Goal: Information Seeking & Learning: Check status

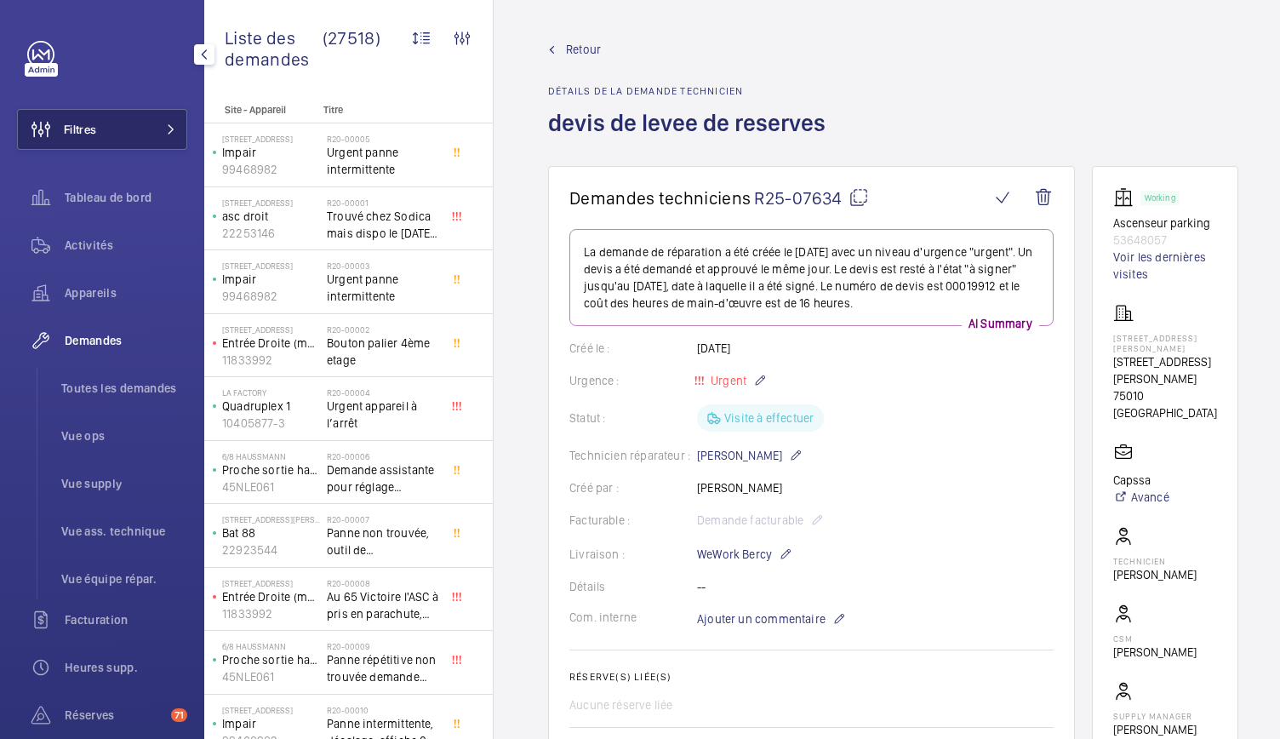
click at [164, 135] on button "Filtres" at bounding box center [102, 129] width 170 height 41
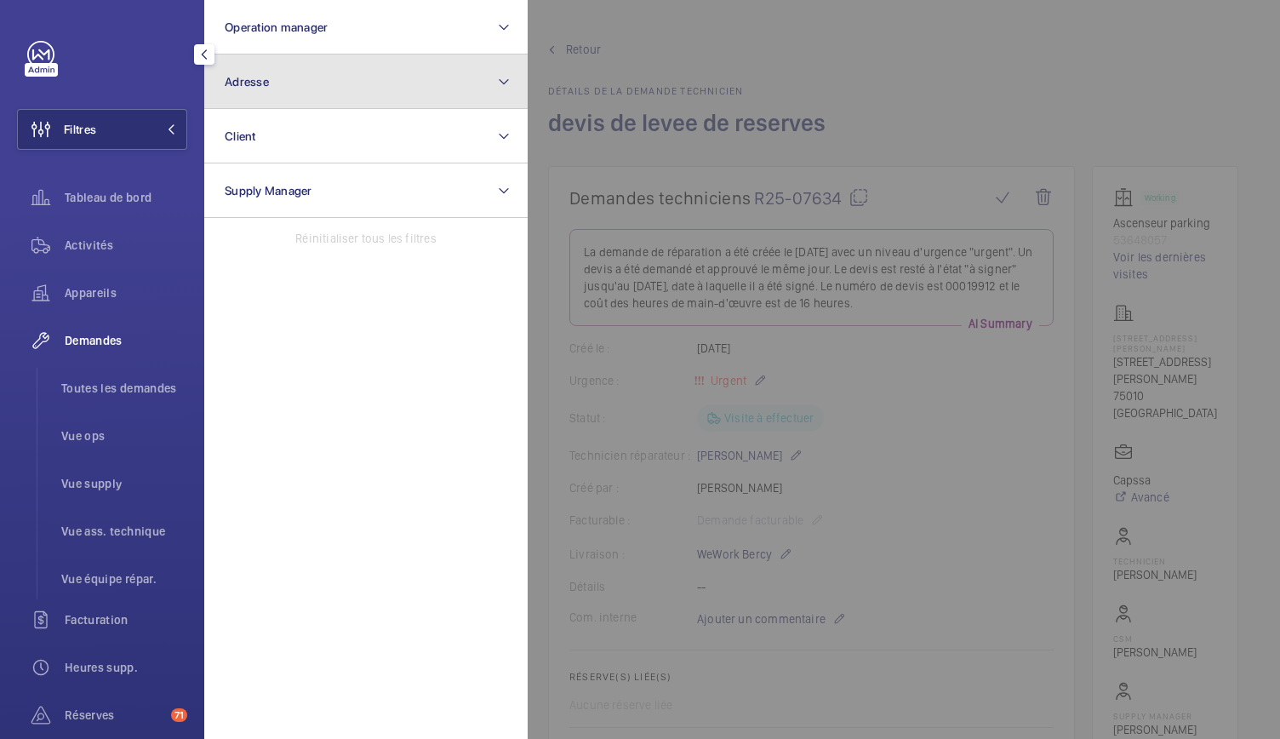
click at [303, 97] on button "Adresse" at bounding box center [365, 81] width 323 height 54
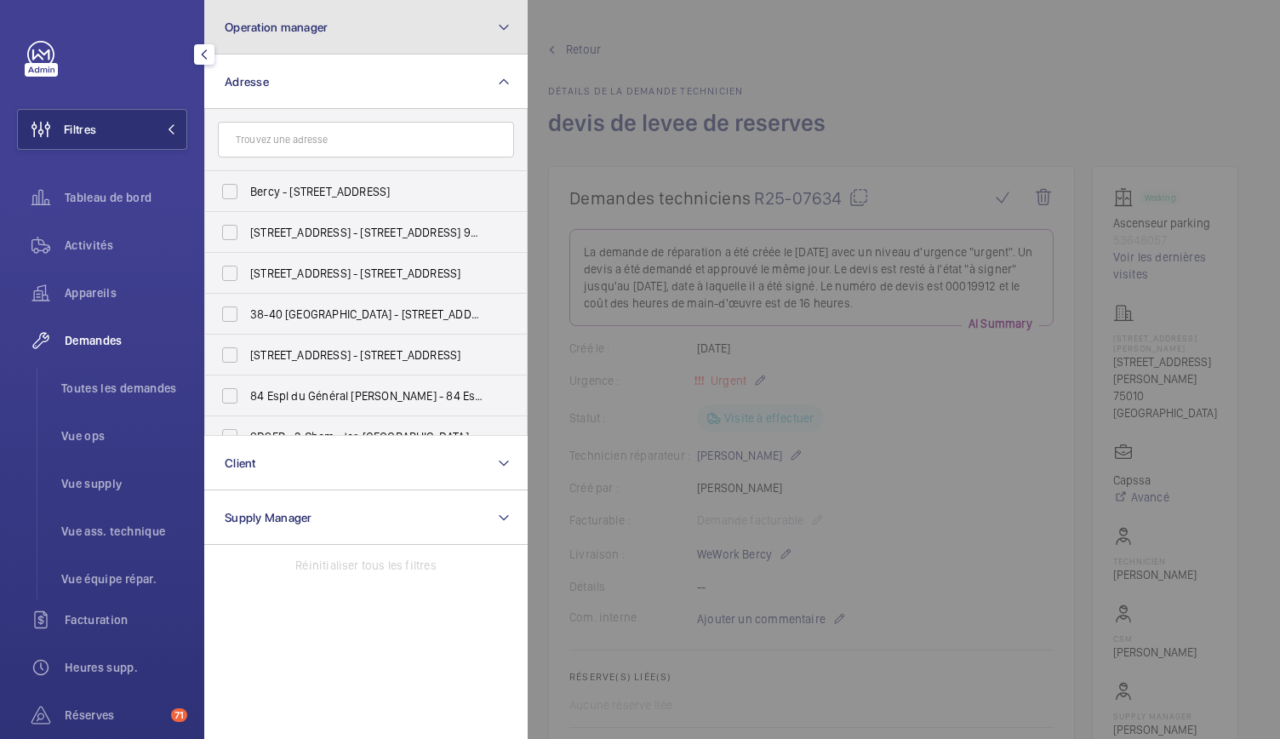
click at [312, 27] on span "Operation manager" at bounding box center [276, 27] width 103 height 14
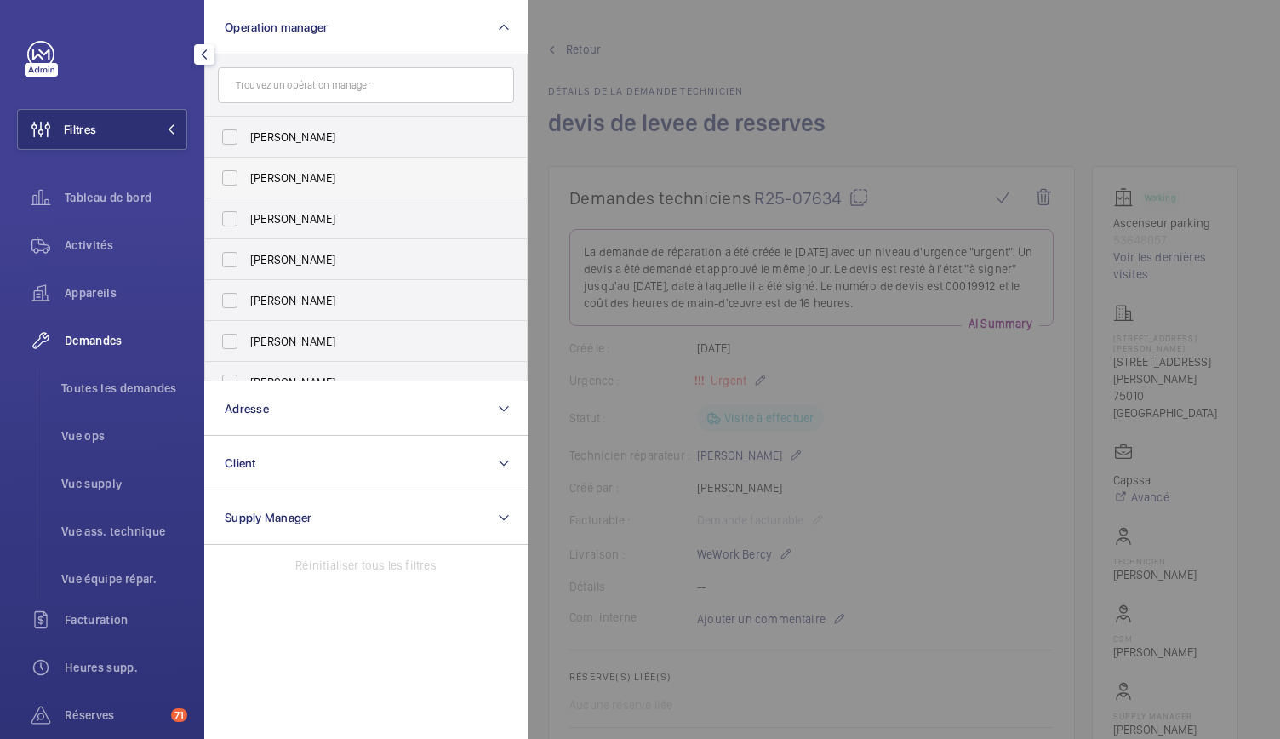
click at [231, 172] on label "[PERSON_NAME]" at bounding box center [353, 177] width 296 height 41
click at [231, 172] on input "[PERSON_NAME]" at bounding box center [230, 178] width 34 height 34
checkbox input "true"
click at [114, 298] on span "Appareils" at bounding box center [126, 292] width 123 height 17
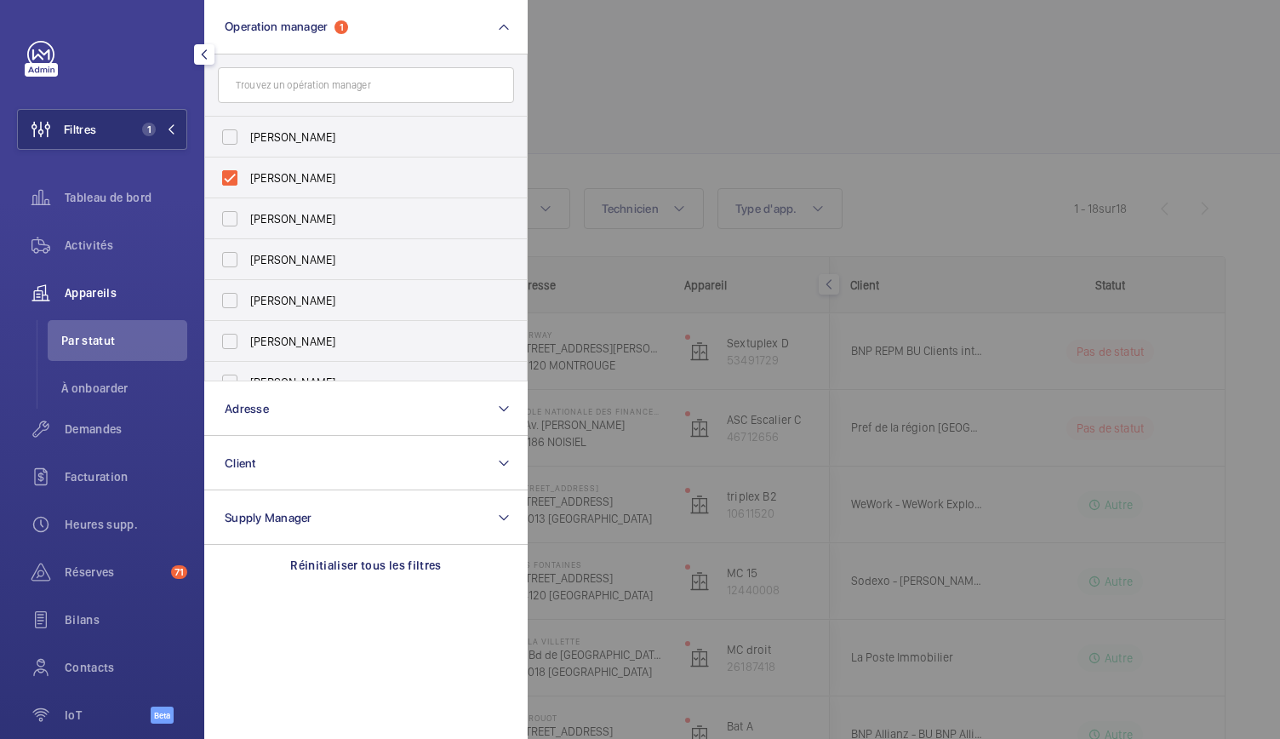
click at [701, 97] on div at bounding box center [1168, 369] width 1280 height 739
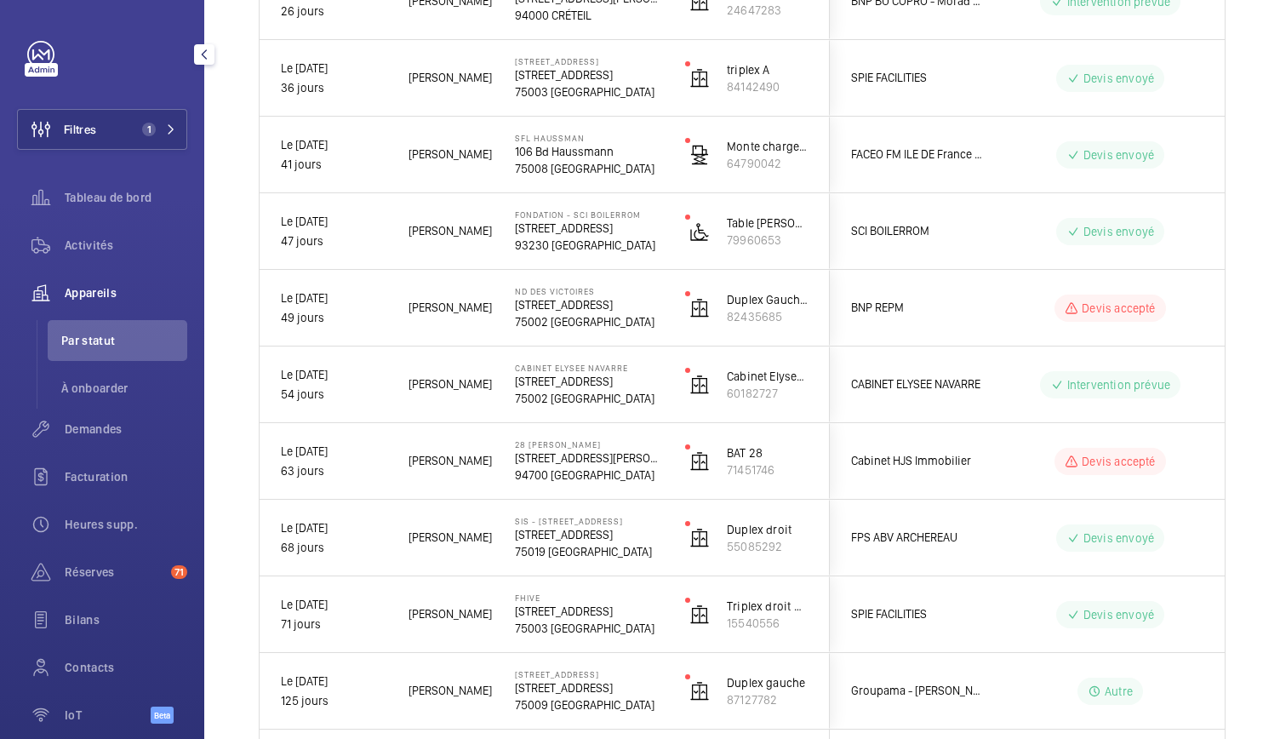
scroll to position [1048, 0]
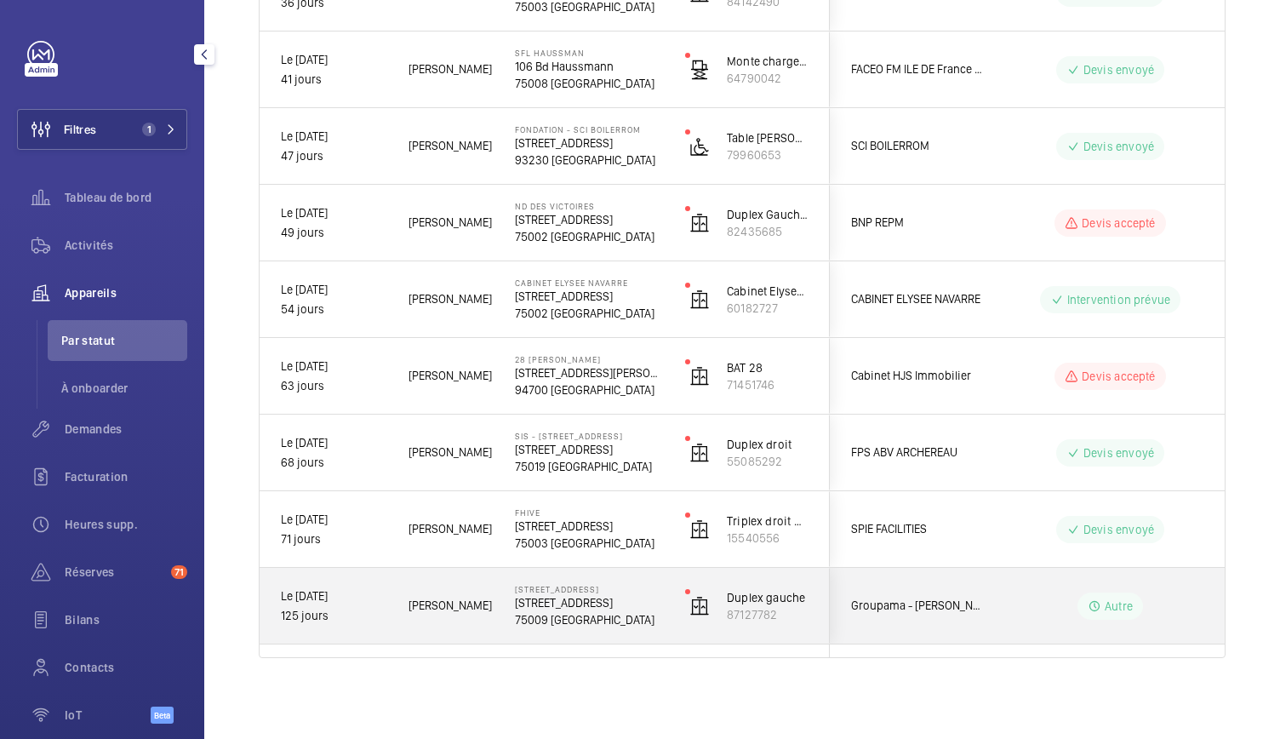
click at [551, 615] on p "75009 PARIS" at bounding box center [589, 619] width 148 height 17
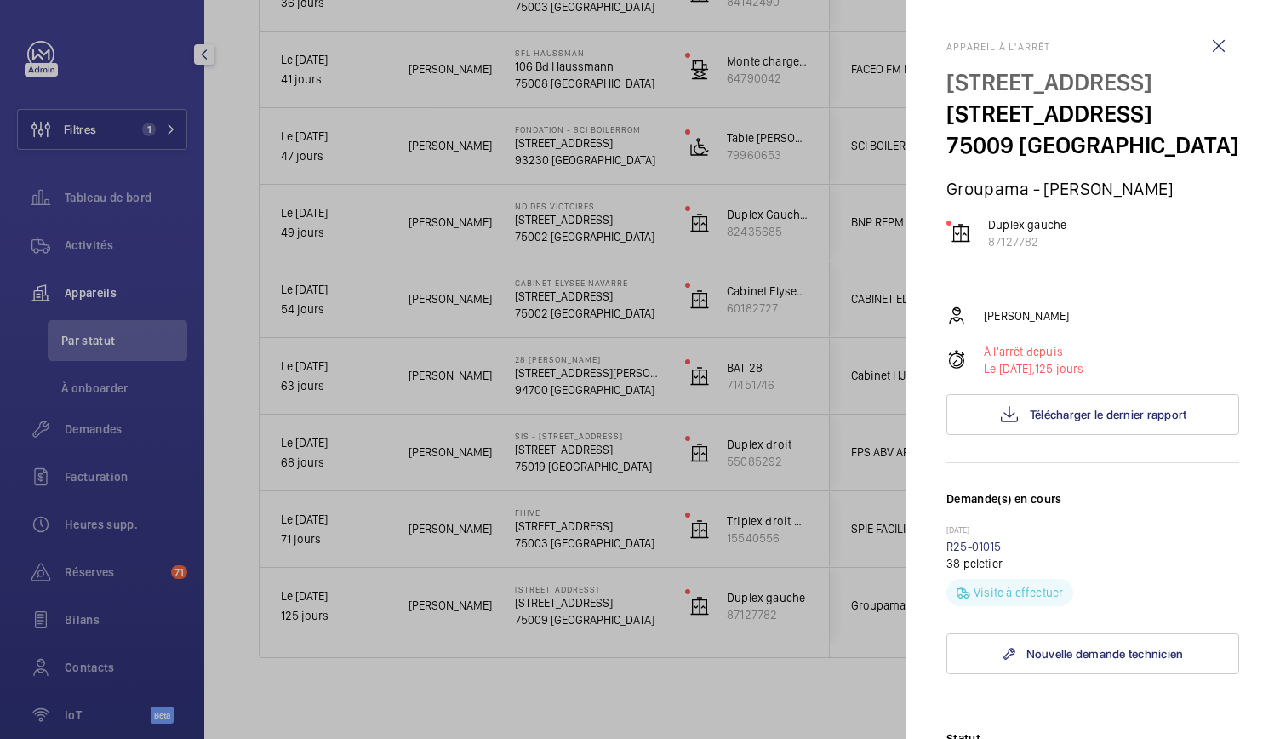
drag, startPoint x: 940, startPoint y: 123, endPoint x: 1107, endPoint y: 152, distance: 169.3
click at [1107, 152] on mat-sidenav "Appareil à l'arrêt 38 Rue Le Peletier 38 Rue Le Peletier, 75009 PARIS 75009 PAR…" at bounding box center [1093, 369] width 375 height 739
copy p "38 Rue Le Peletier, 75009 PARIS"
drag, startPoint x: 977, startPoint y: 255, endPoint x: 1049, endPoint y: 283, distance: 77.1
click at [1049, 283] on div "Appareil à l'arrêt 38 Rue Le Peletier 38 Rue Le Peletier, 75009 PARIS 75009 PAR…" at bounding box center [1093, 671] width 293 height 1260
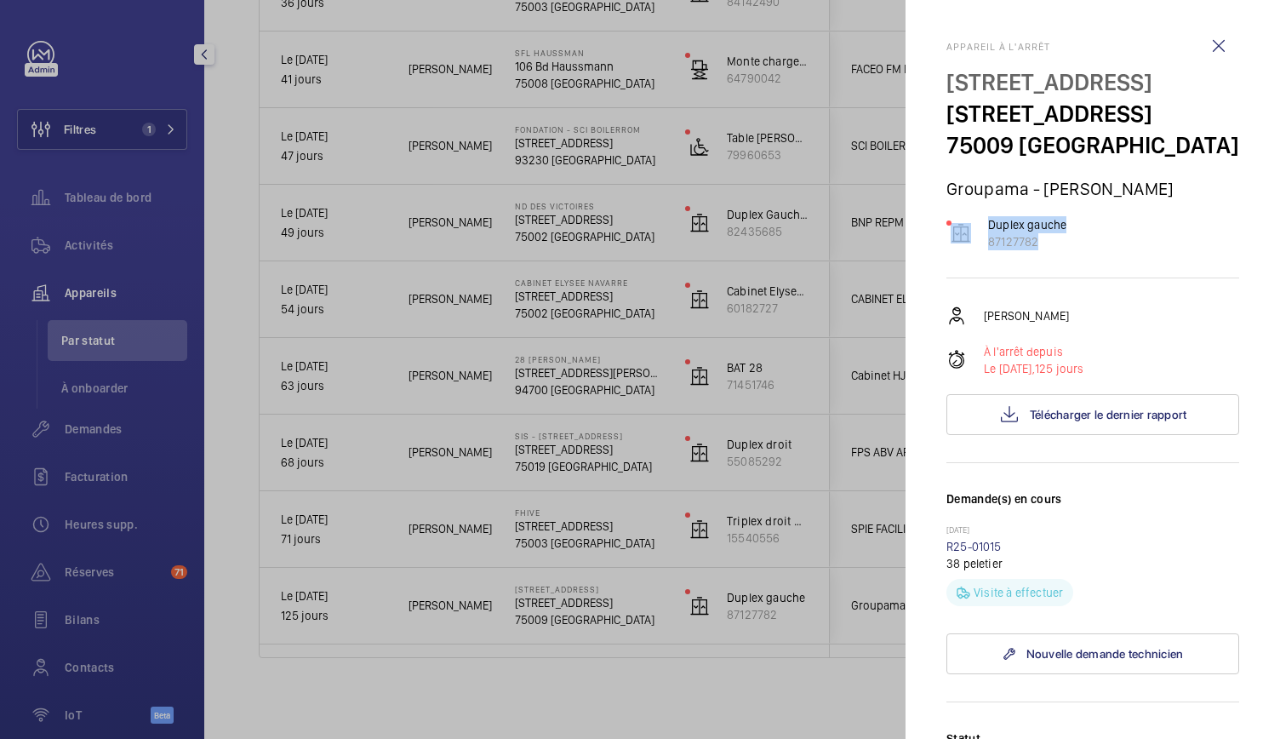
copy wm-front-device-cell "Duplex gauche 87127782"
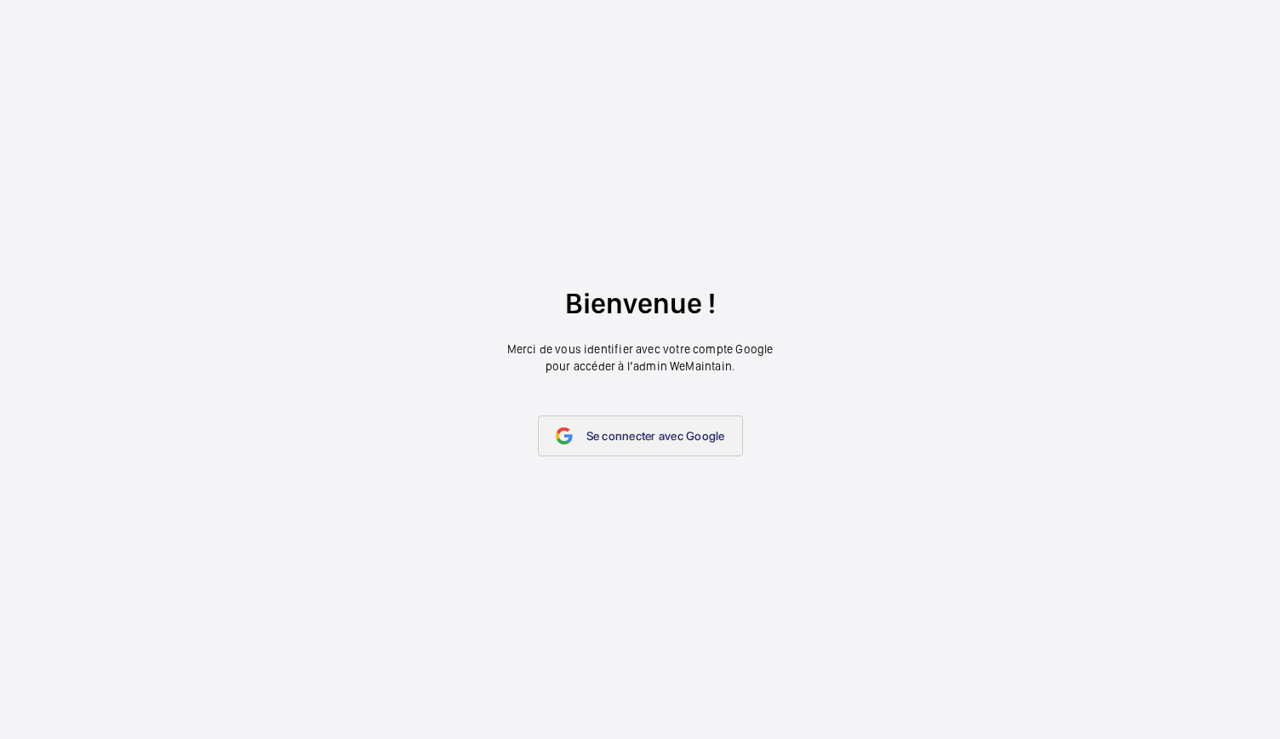
click at [596, 440] on span "Se connecter avec Google" at bounding box center [655, 436] width 139 height 14
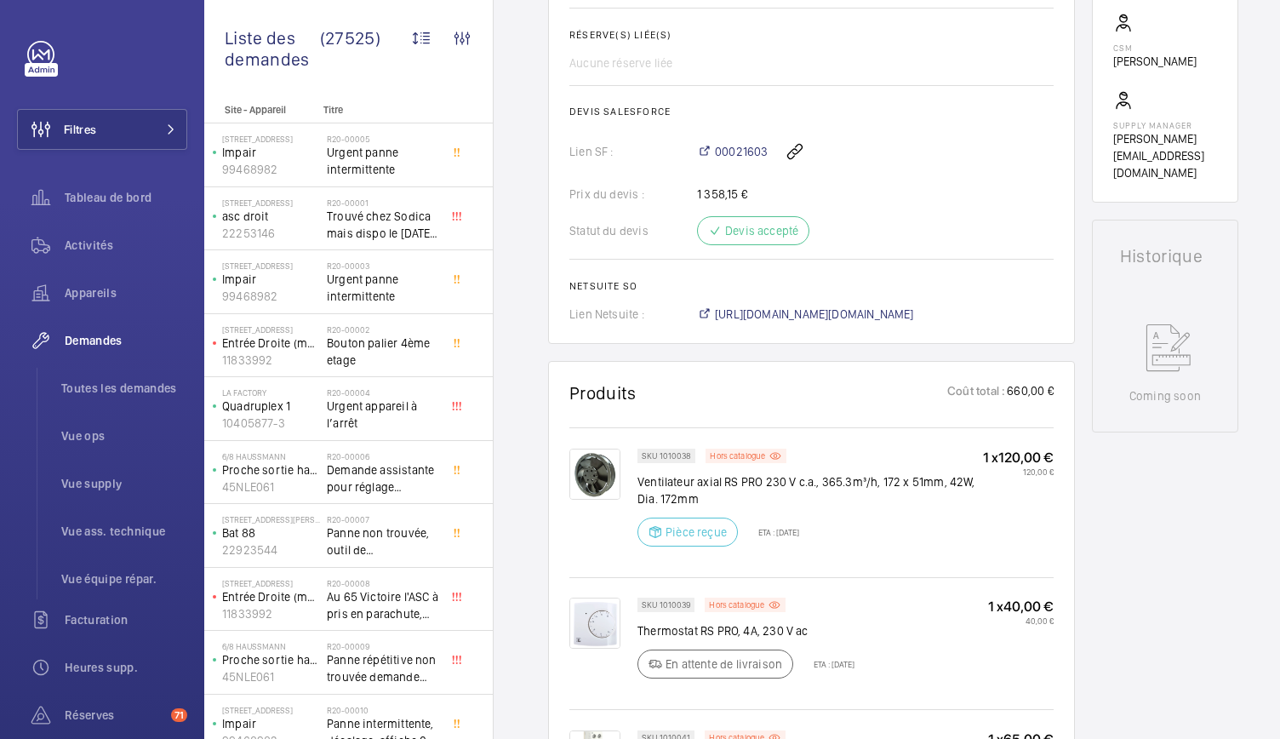
scroll to position [577, 0]
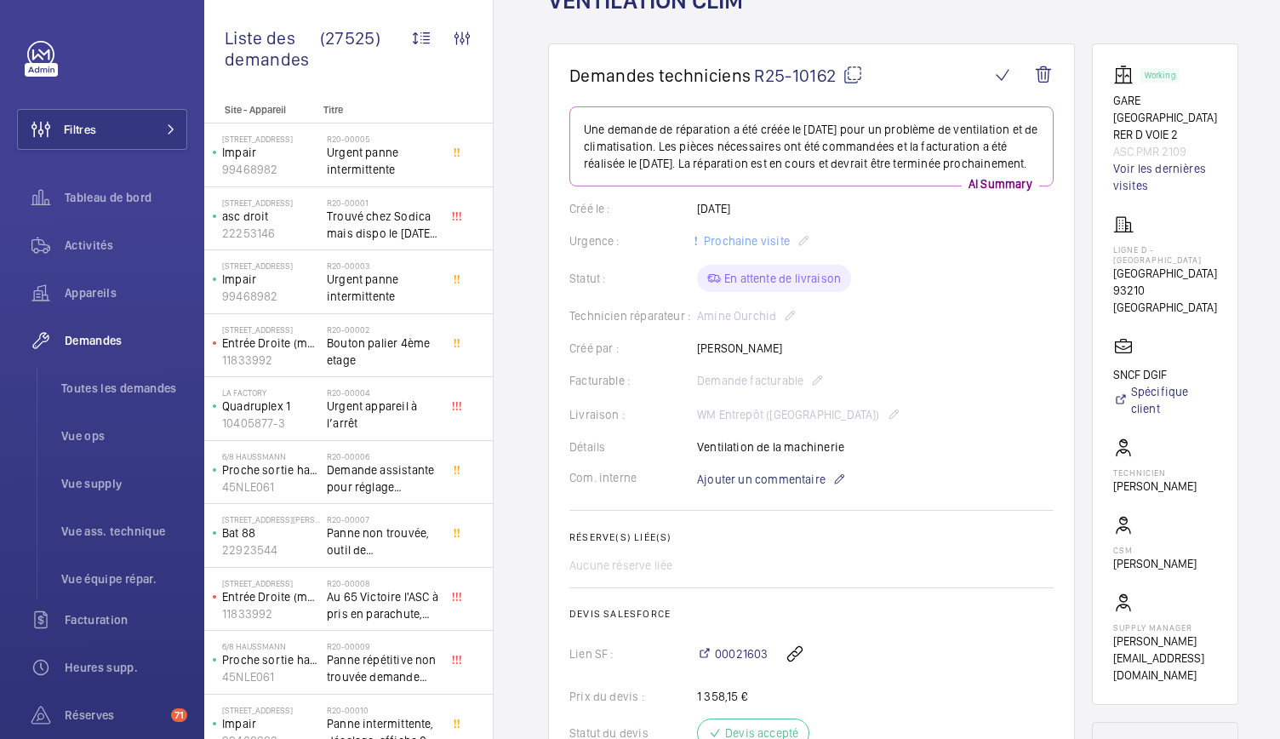
scroll to position [113, 0]
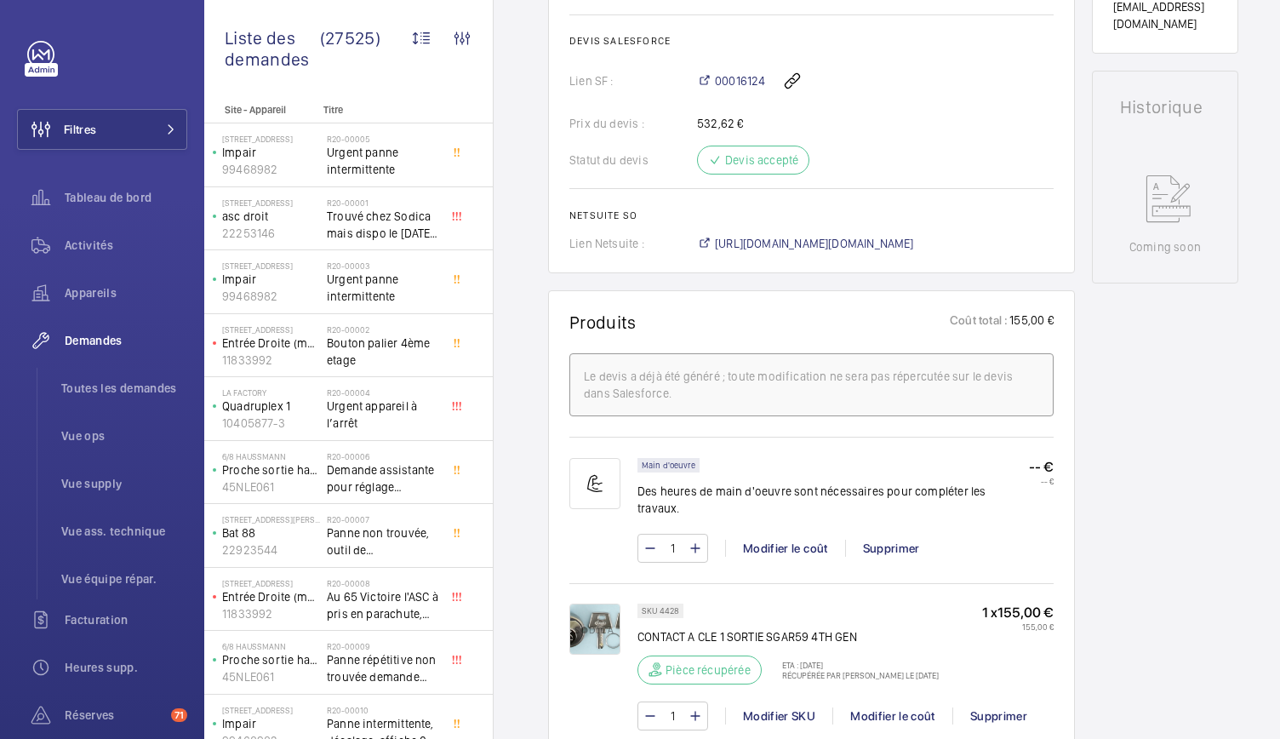
scroll to position [781, 0]
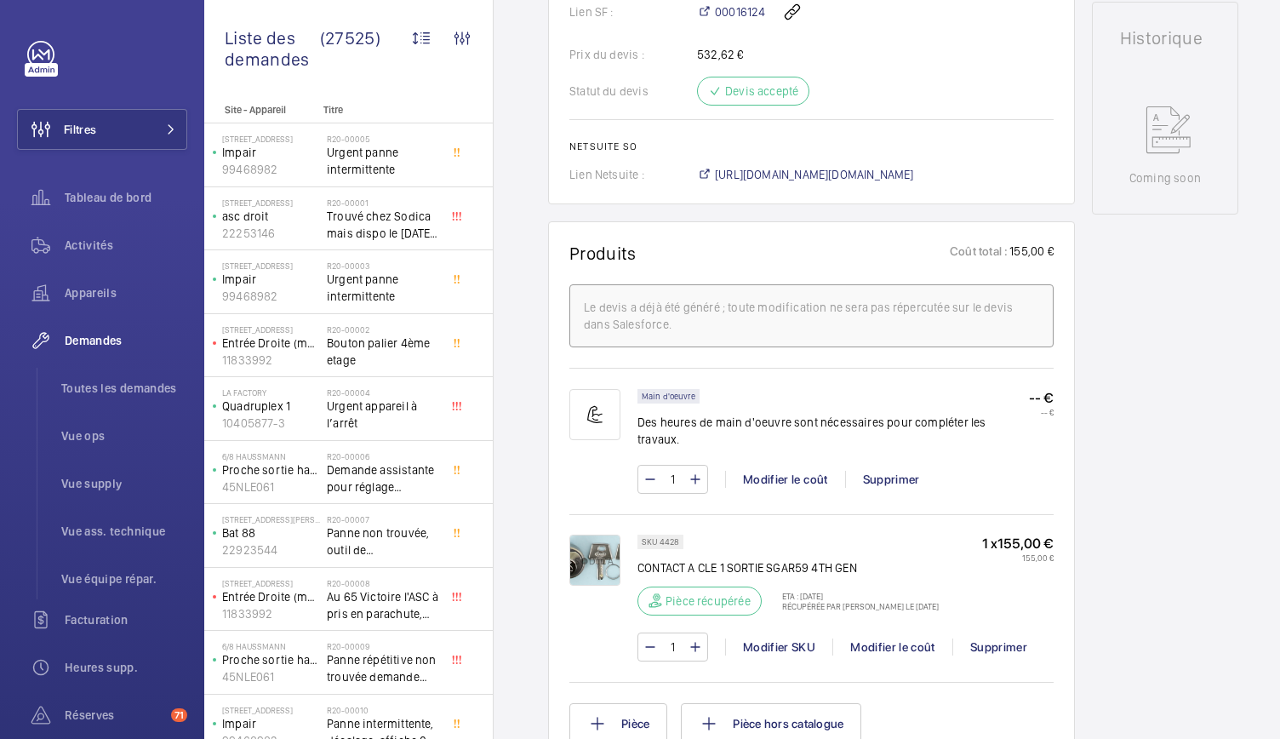
click at [595, 563] on img at bounding box center [594, 560] width 51 height 51
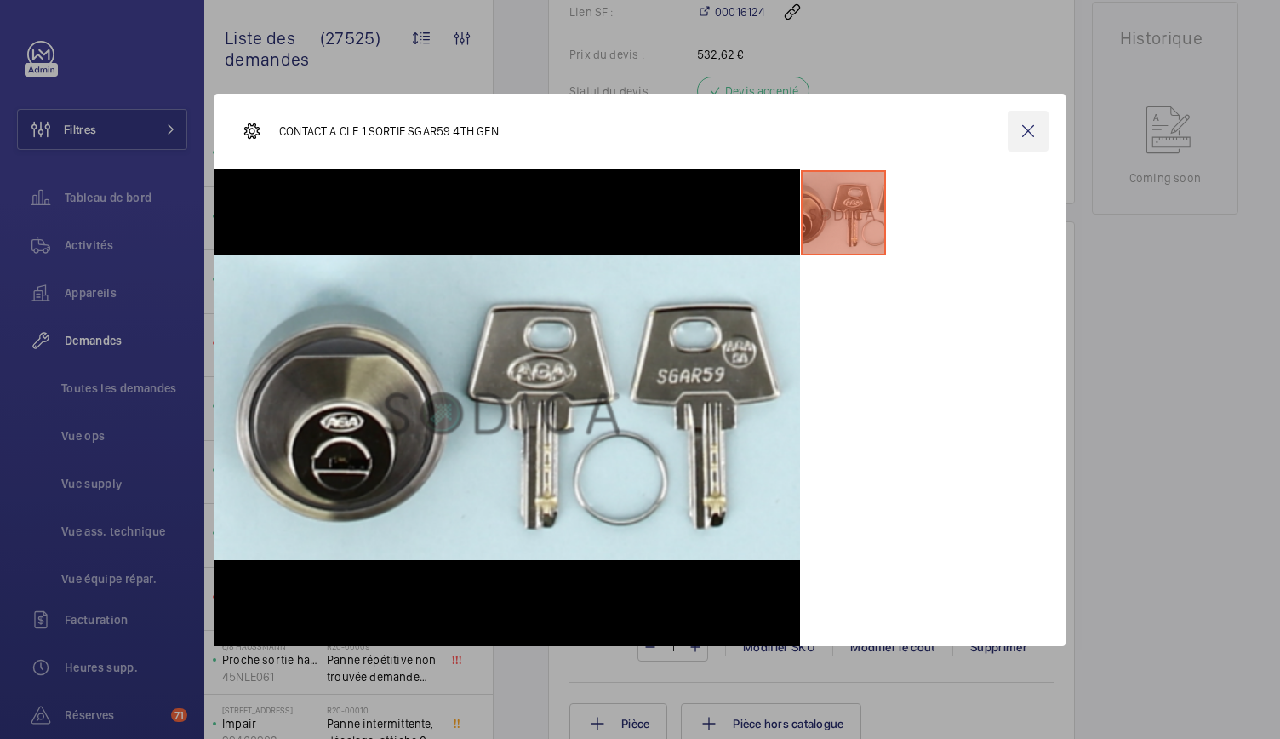
click at [1037, 124] on wm-front-icon-button at bounding box center [1028, 131] width 41 height 41
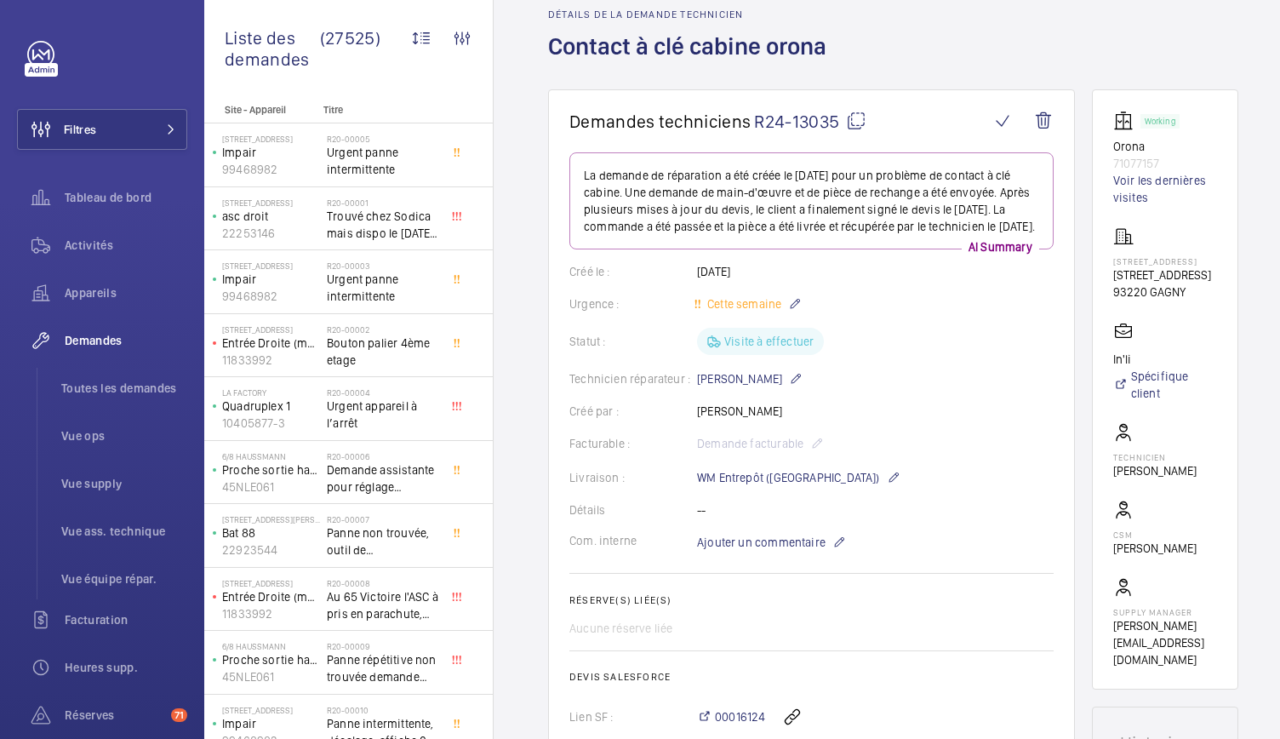
scroll to position [53, 0]
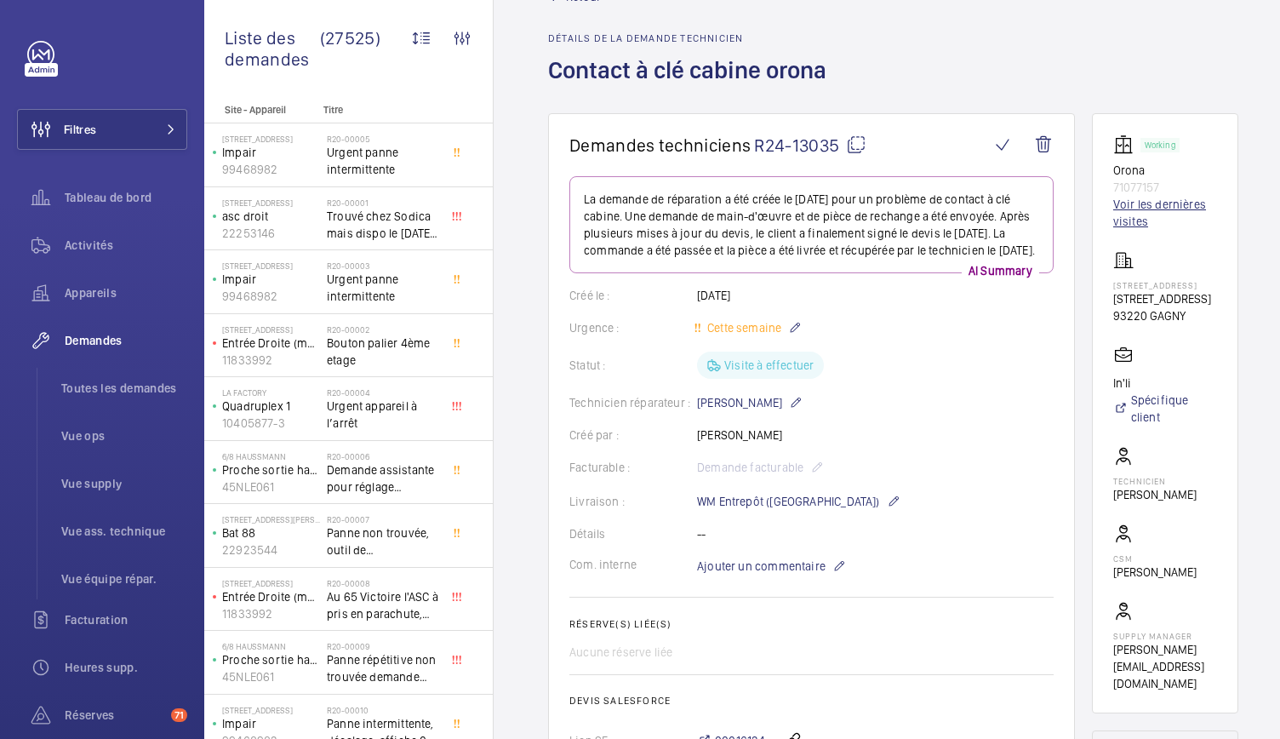
click at [1146, 202] on link "Voir les dernières visites" at bounding box center [1165, 213] width 104 height 34
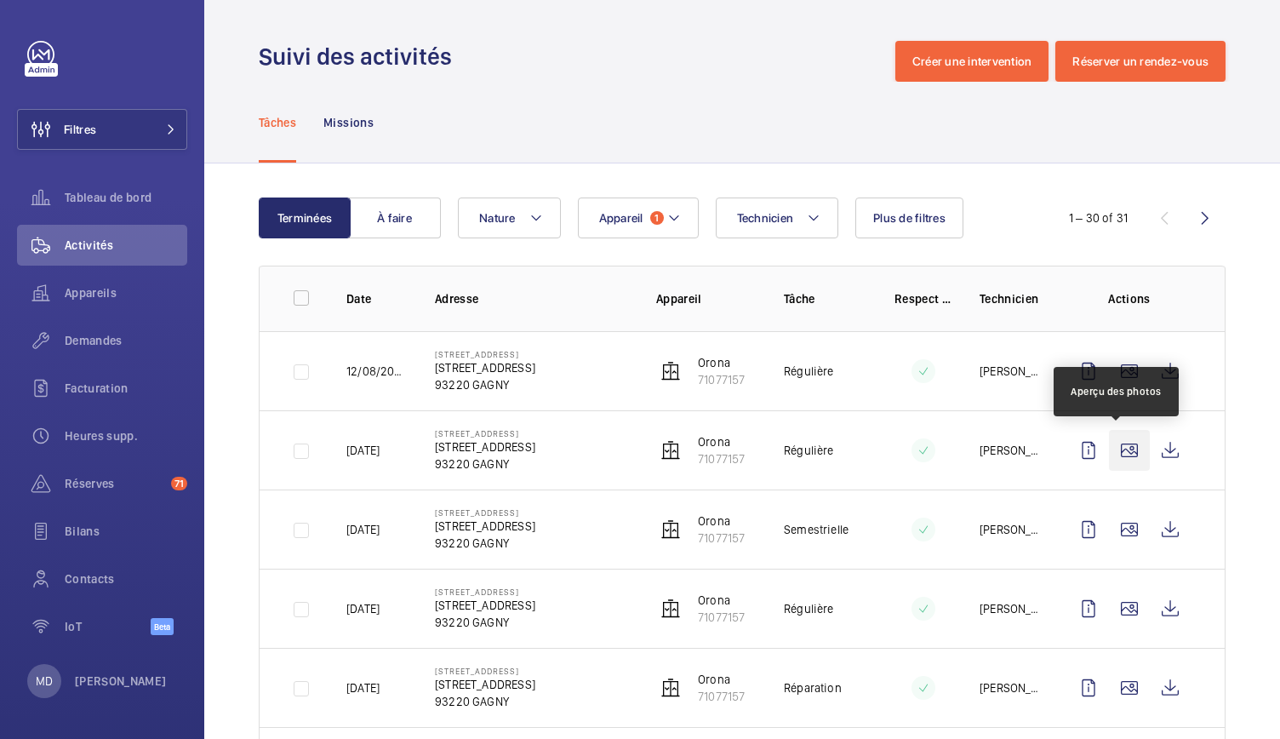
click at [1113, 447] on wm-front-icon-button at bounding box center [1129, 450] width 41 height 41
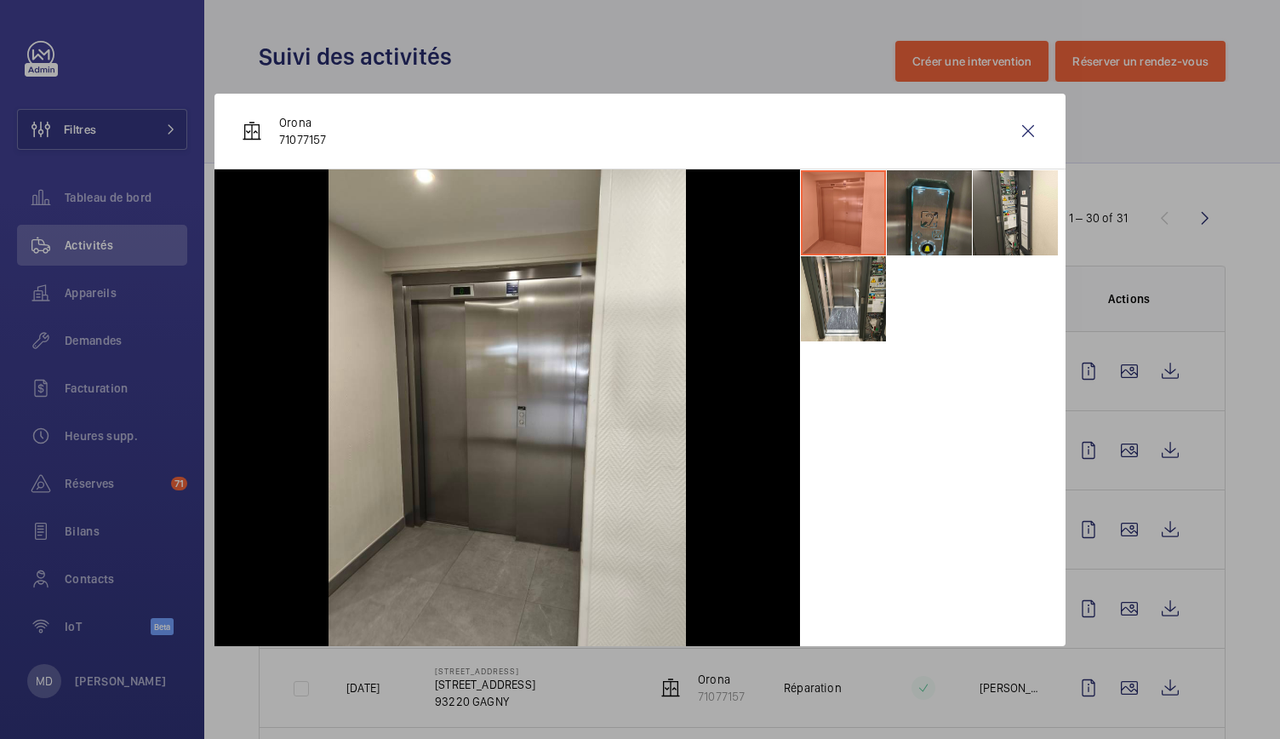
click at [930, 223] on li at bounding box center [929, 212] width 85 height 85
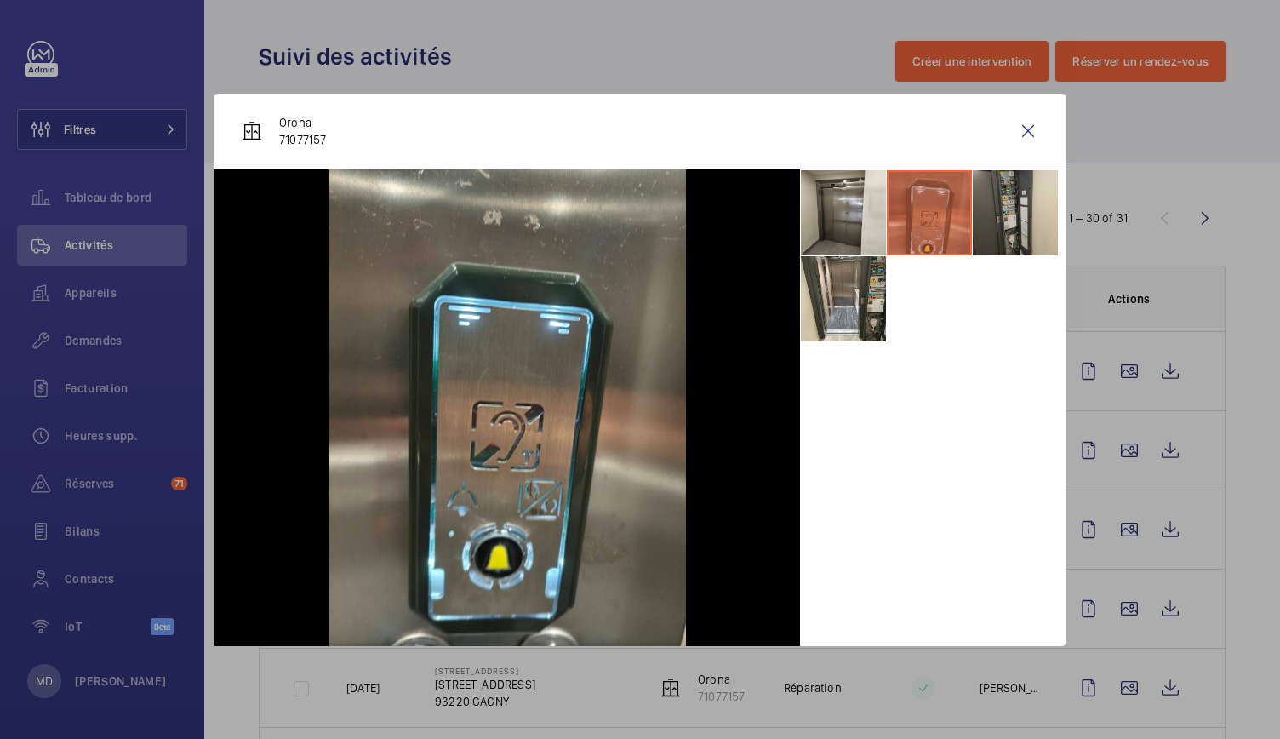
click at [1018, 234] on li at bounding box center [1015, 212] width 85 height 85
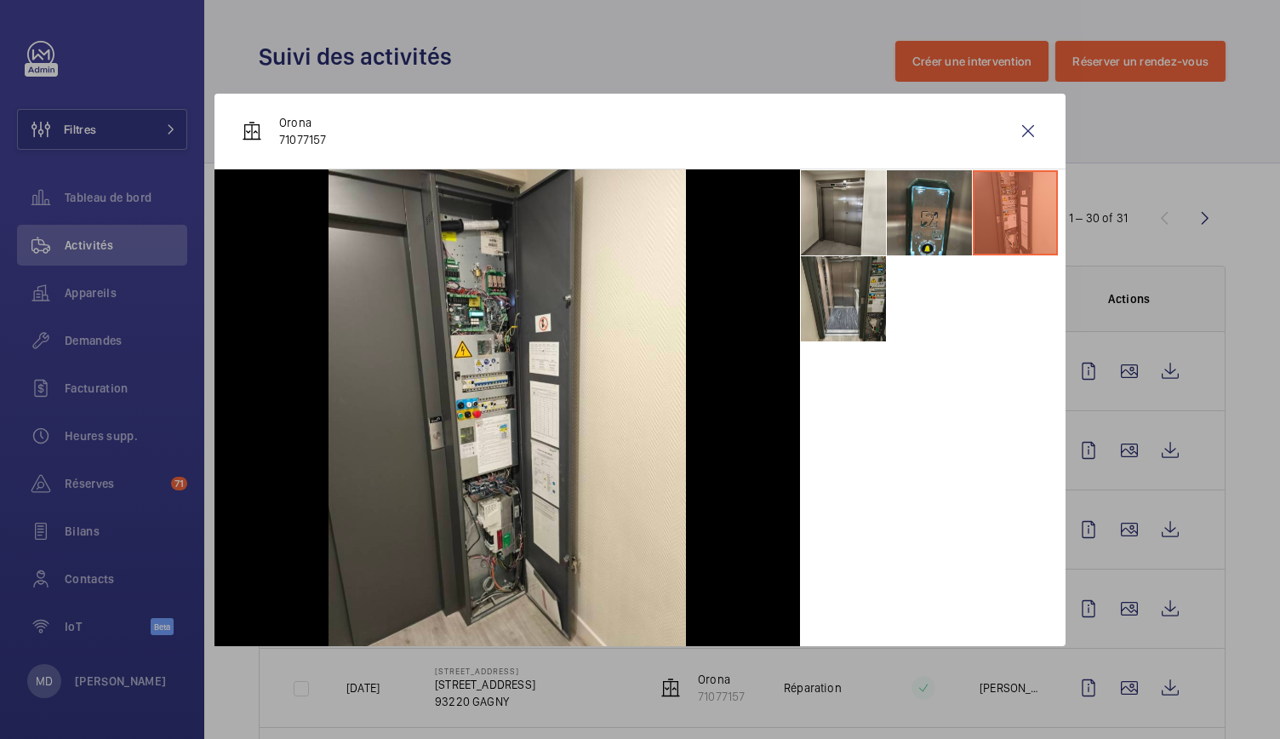
click at [872, 294] on li at bounding box center [843, 298] width 85 height 85
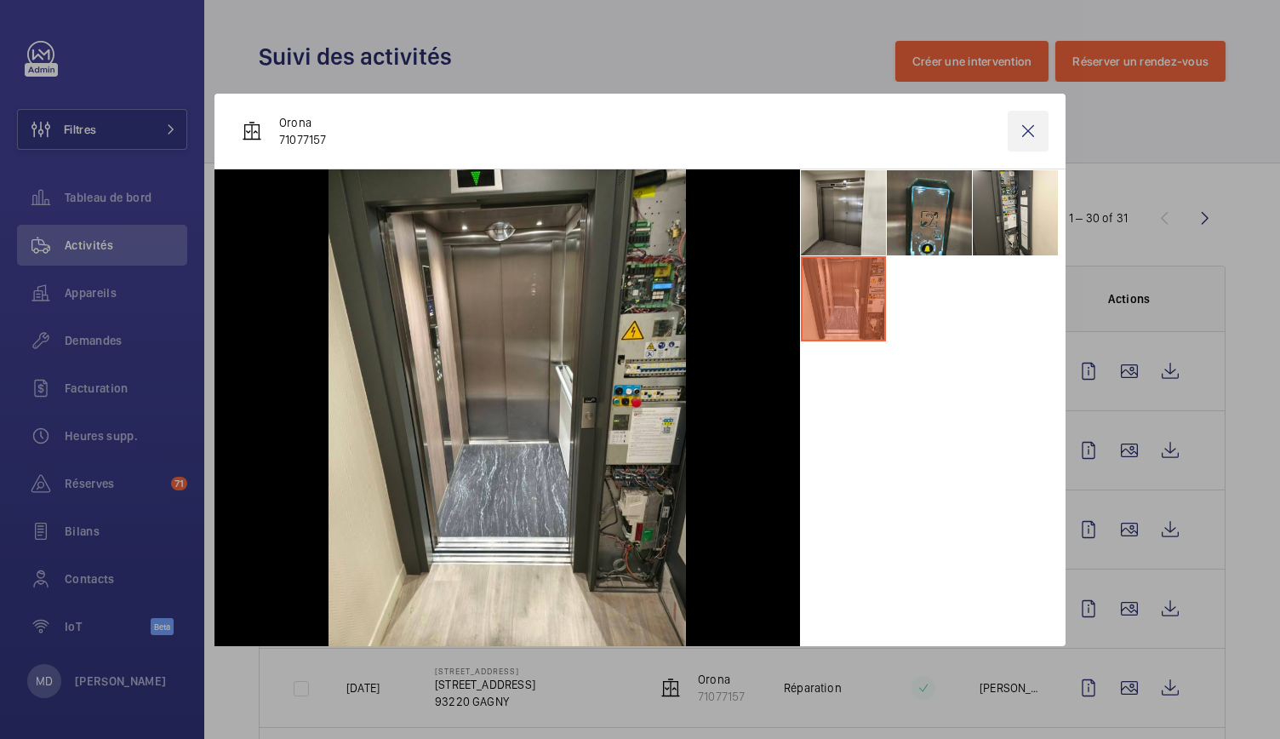
click at [1037, 121] on wm-front-icon-button at bounding box center [1028, 131] width 41 height 41
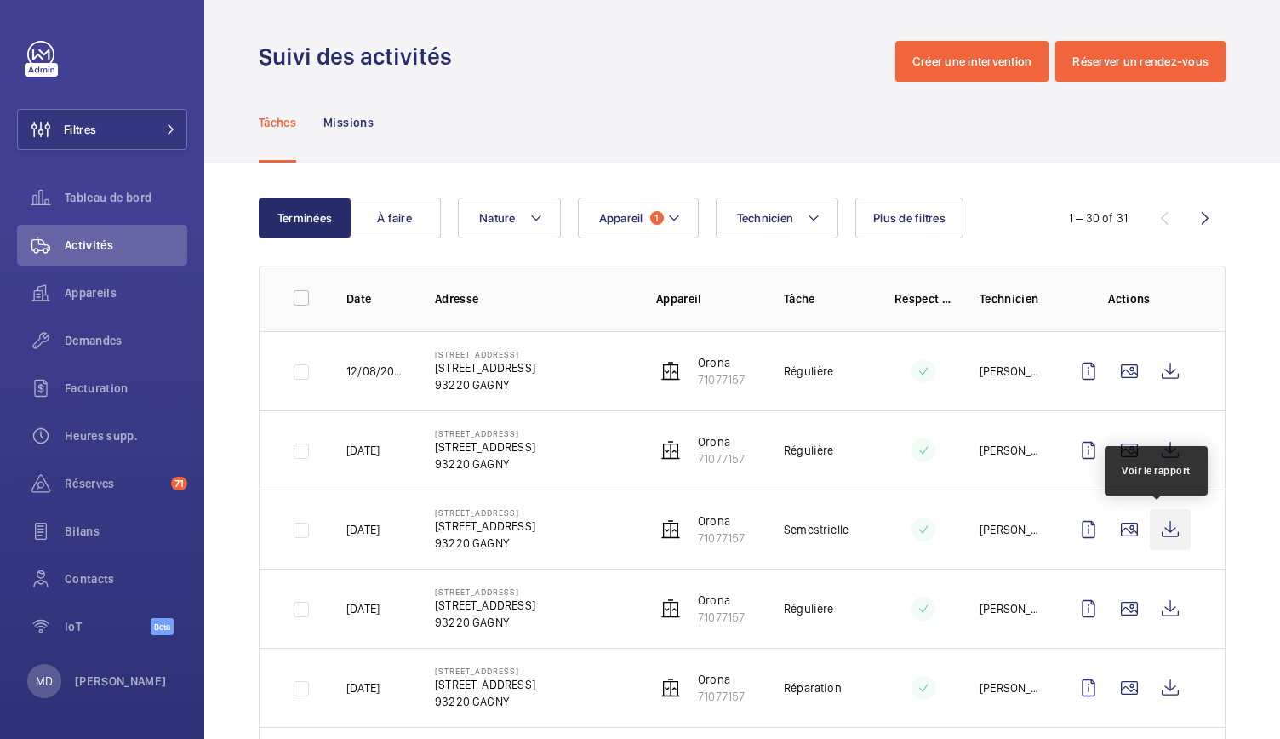
click at [1150, 525] on wm-front-icon-button at bounding box center [1170, 529] width 41 height 41
click at [1122, 535] on wm-front-icon-button at bounding box center [1129, 529] width 41 height 41
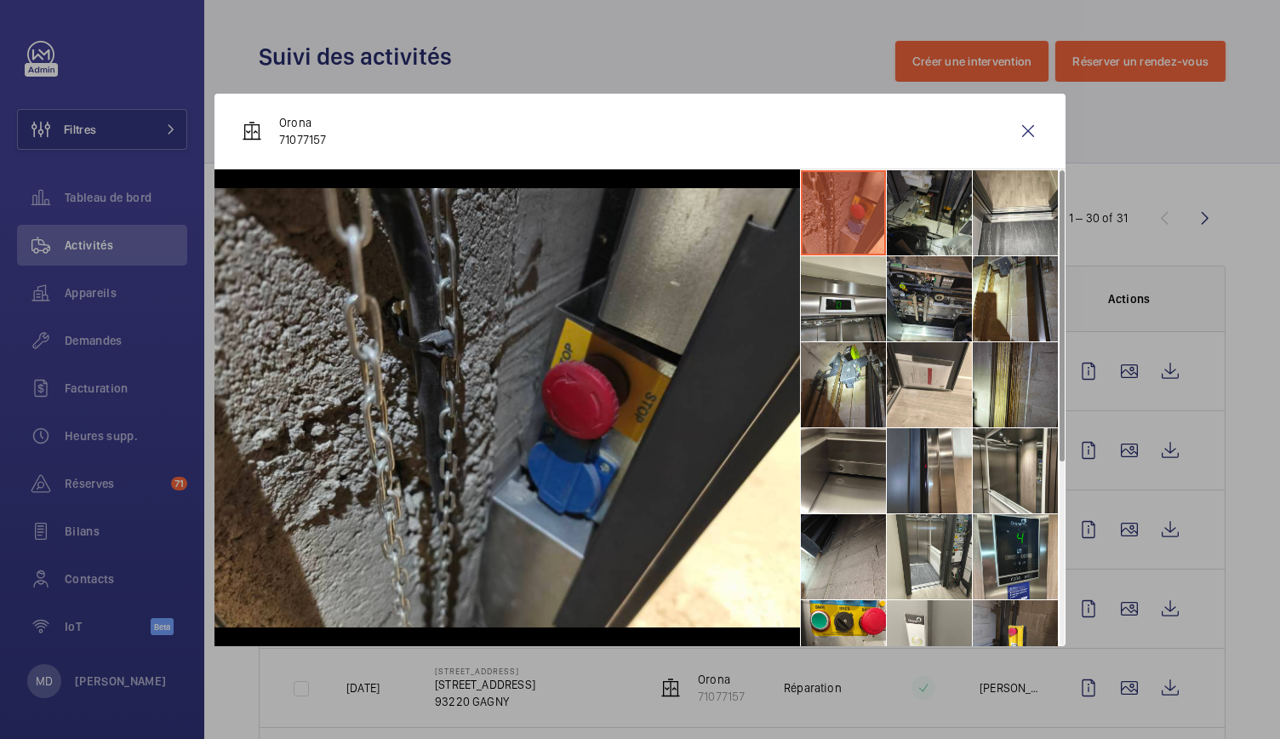
click at [916, 224] on li at bounding box center [929, 212] width 85 height 85
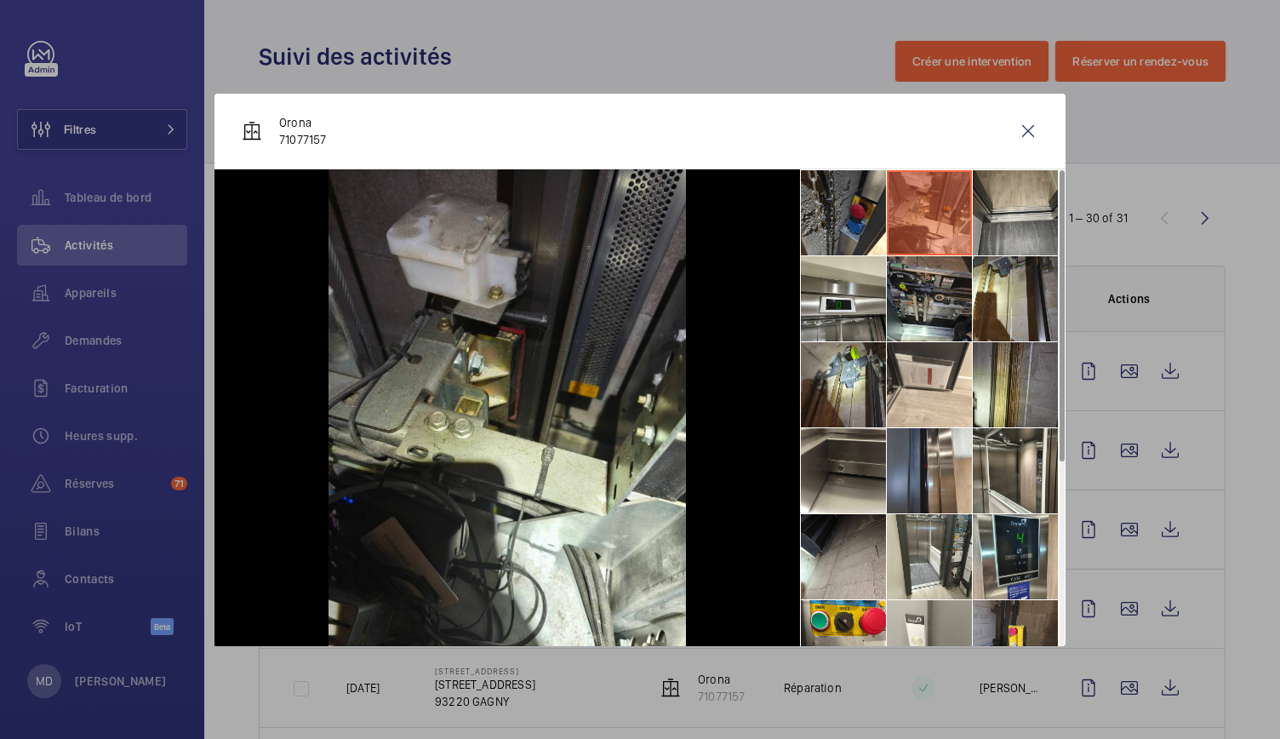
click at [1011, 214] on li at bounding box center [1015, 212] width 85 height 85
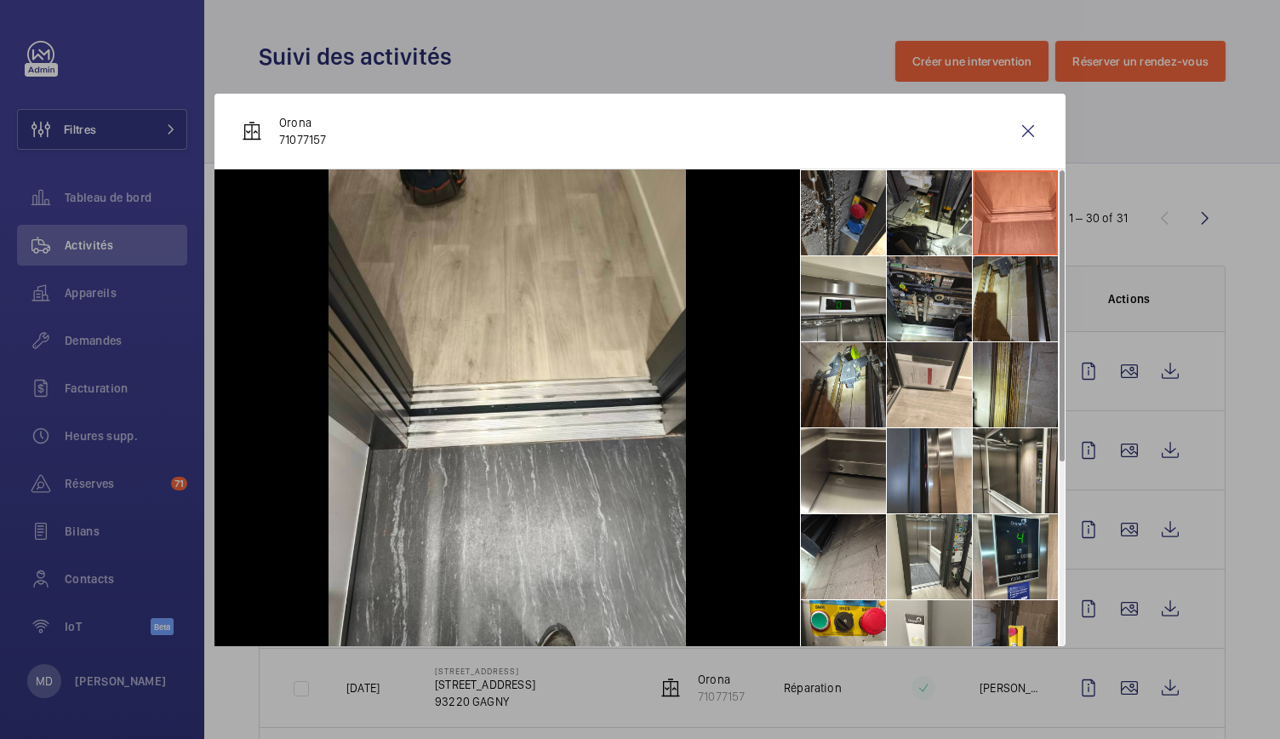
click at [1025, 322] on li at bounding box center [1015, 298] width 85 height 85
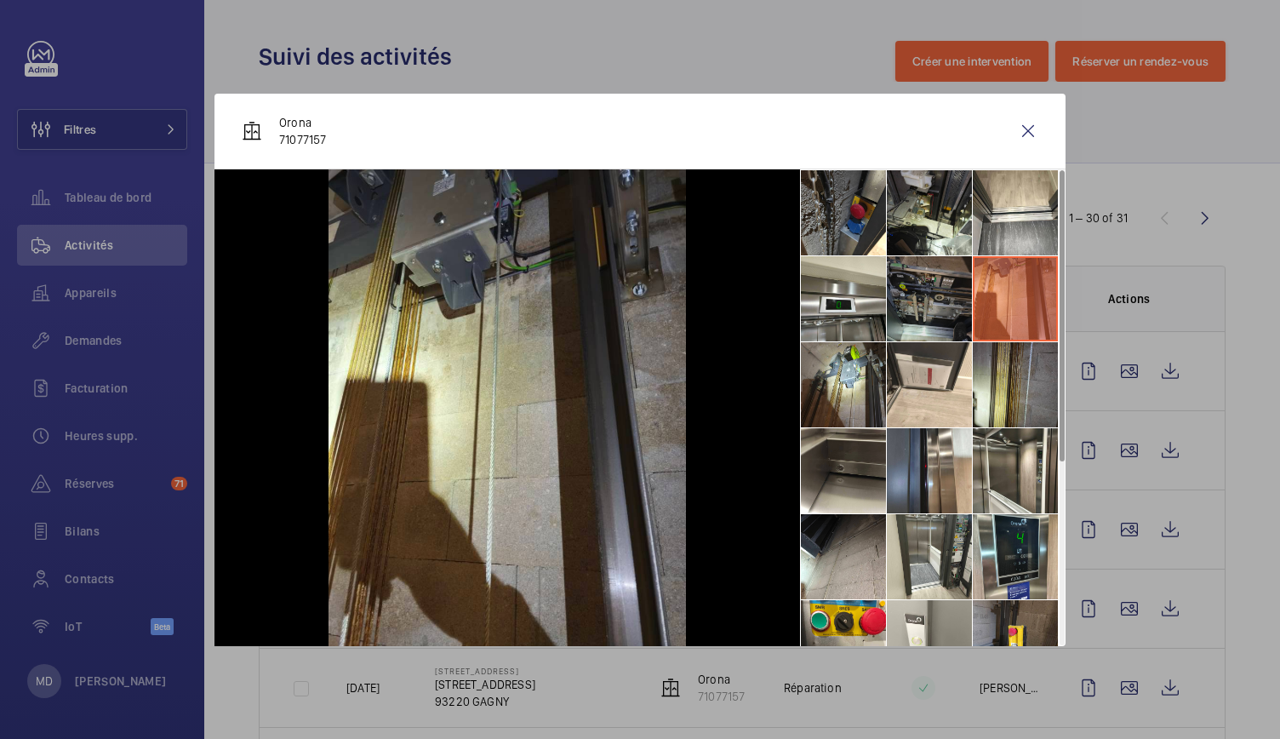
click at [921, 298] on li at bounding box center [929, 298] width 85 height 85
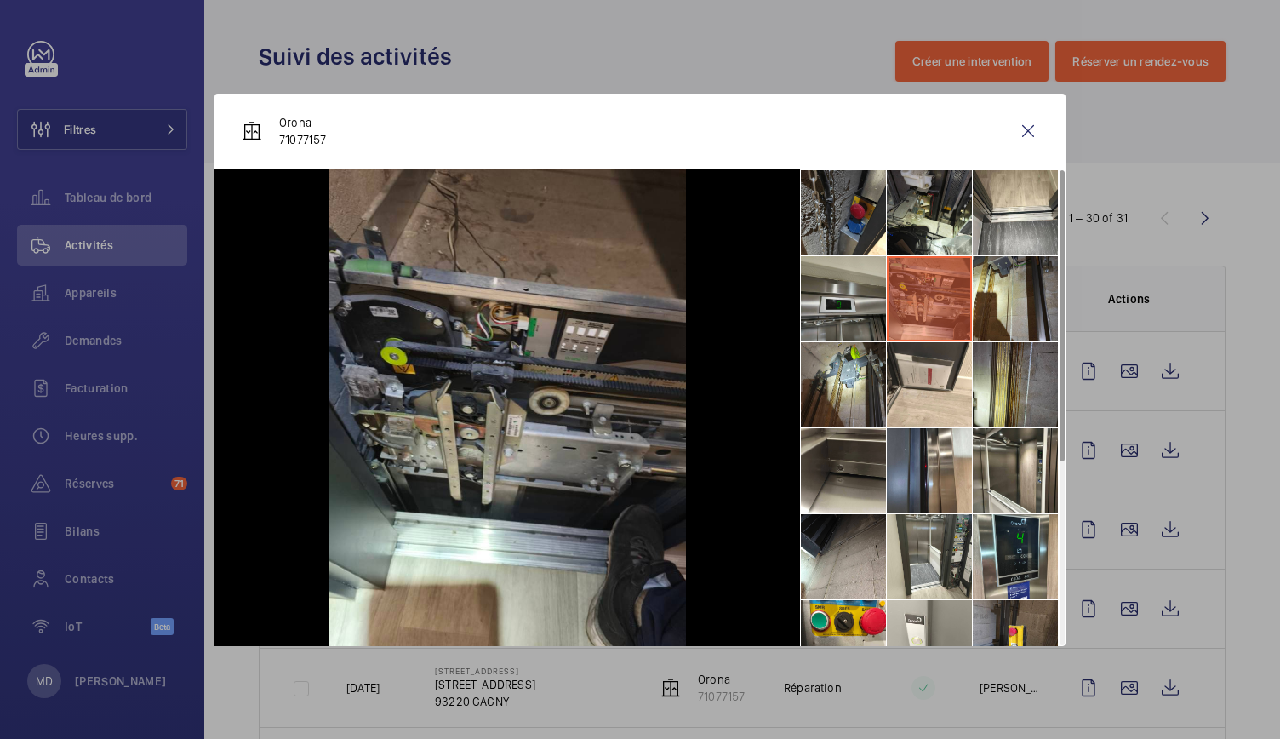
click at [860, 300] on li at bounding box center [843, 298] width 85 height 85
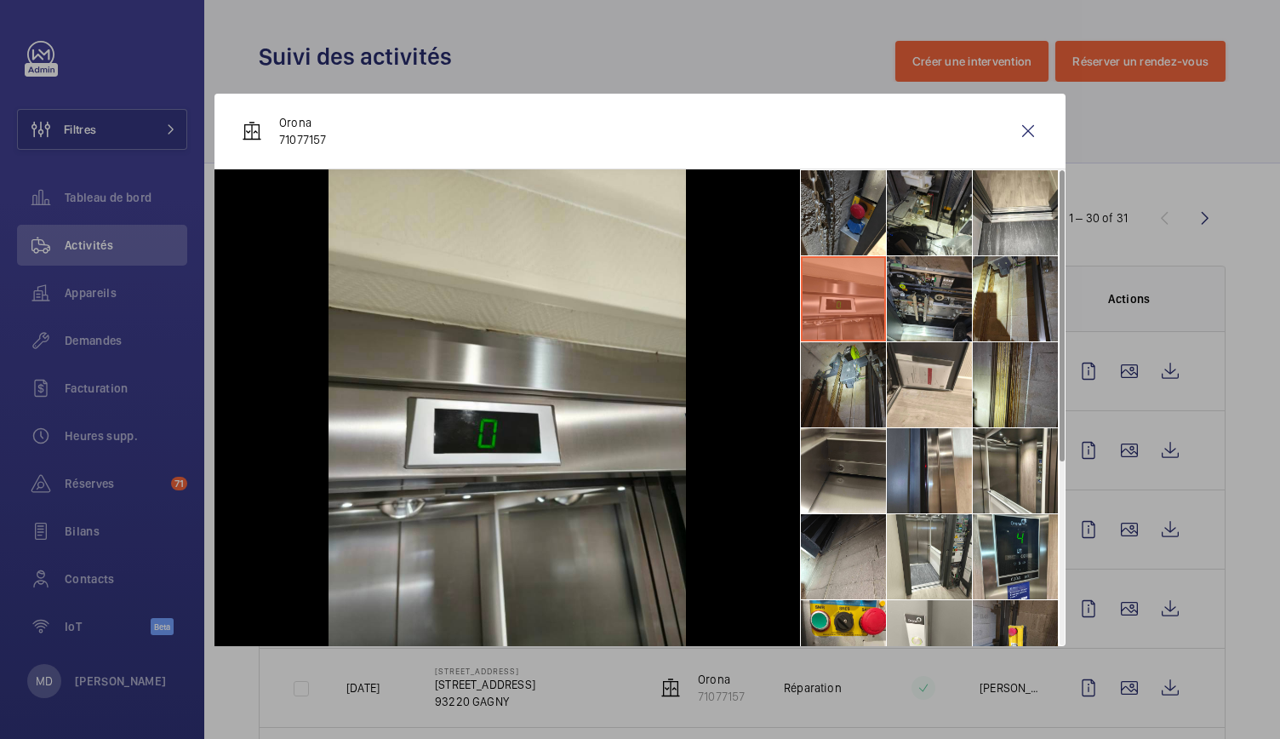
click at [855, 382] on li at bounding box center [843, 384] width 85 height 85
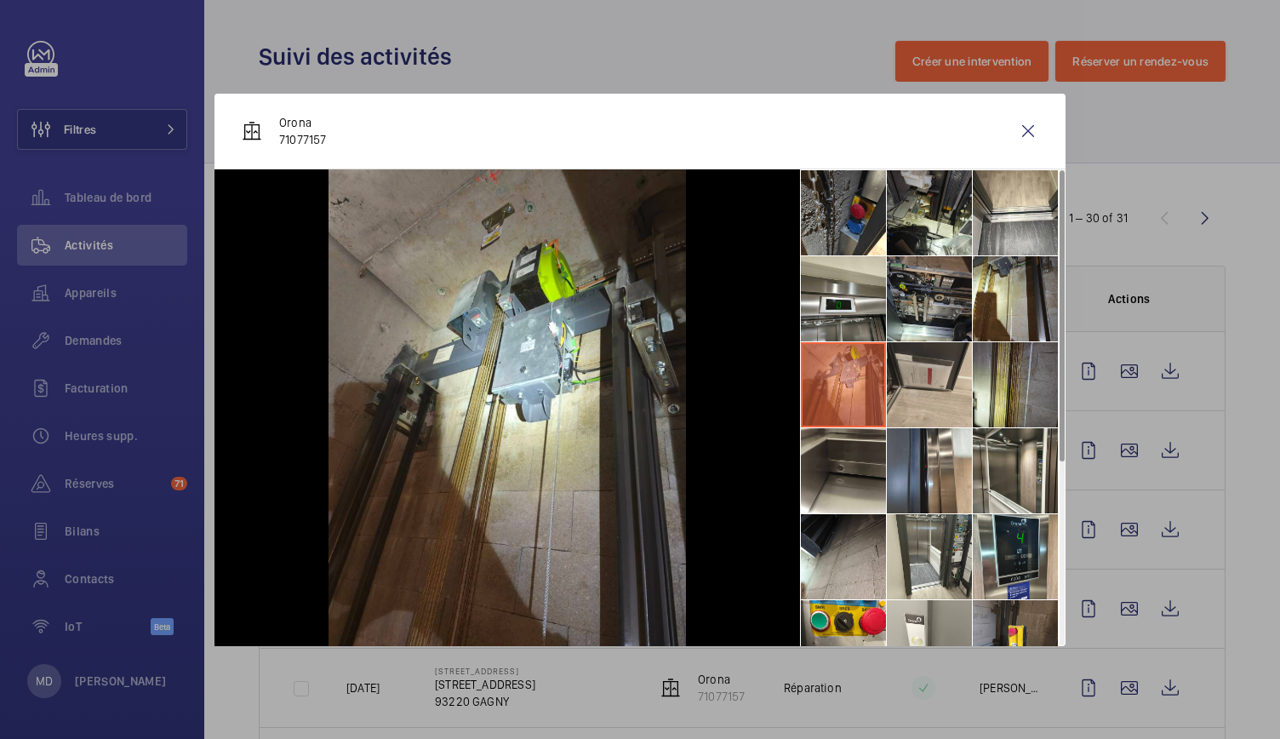
click at [914, 384] on li at bounding box center [929, 384] width 85 height 85
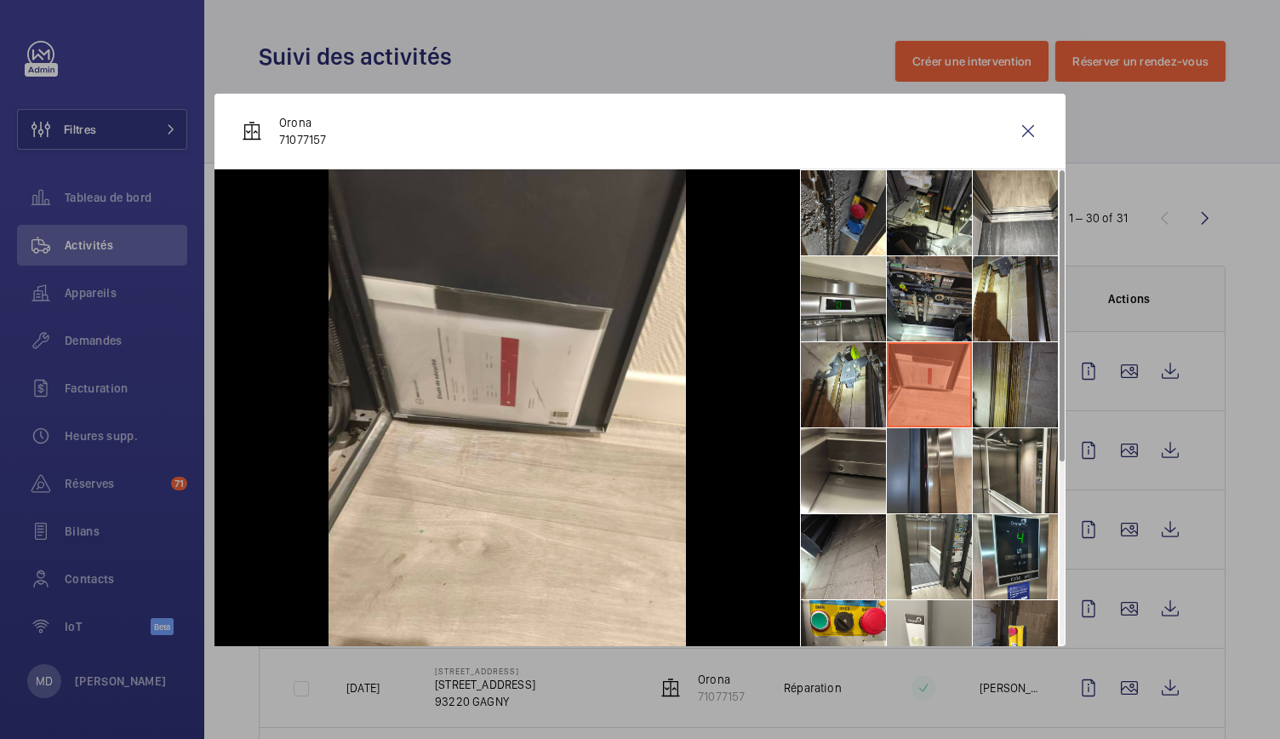
click at [1010, 398] on li at bounding box center [1015, 384] width 85 height 85
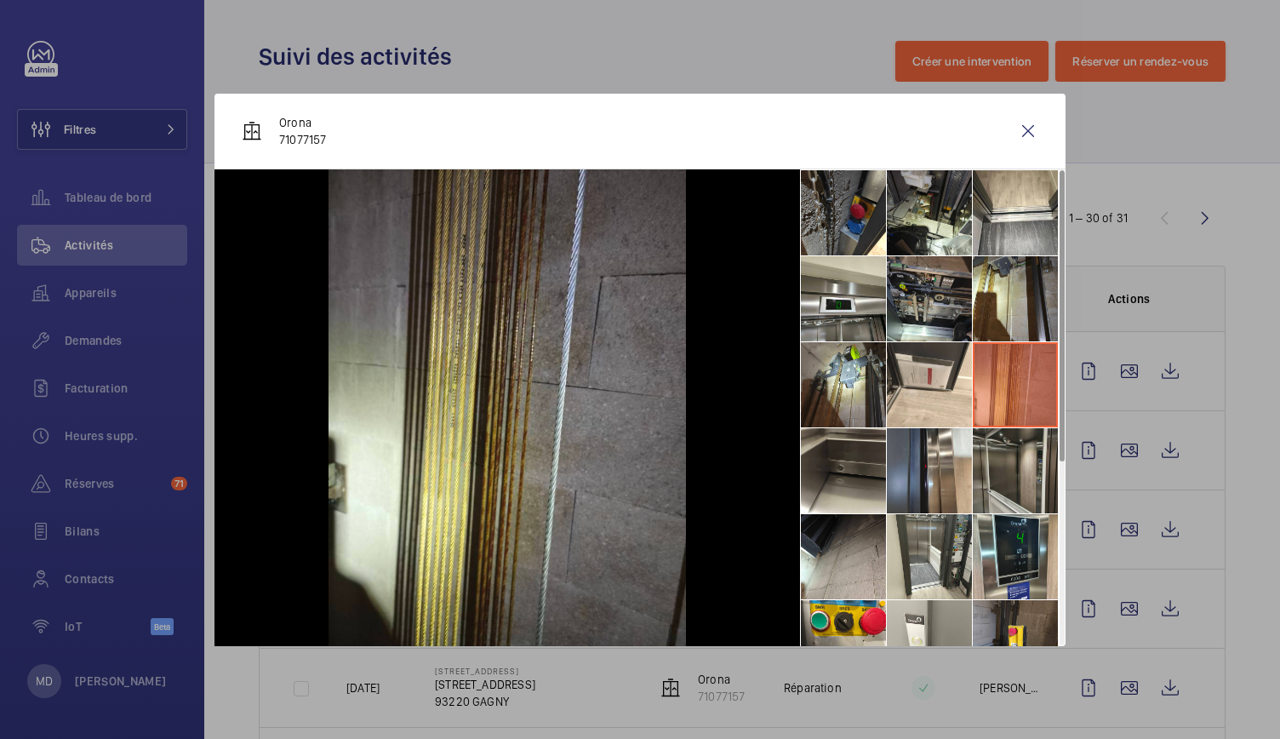
click at [1039, 492] on li at bounding box center [1015, 470] width 85 height 85
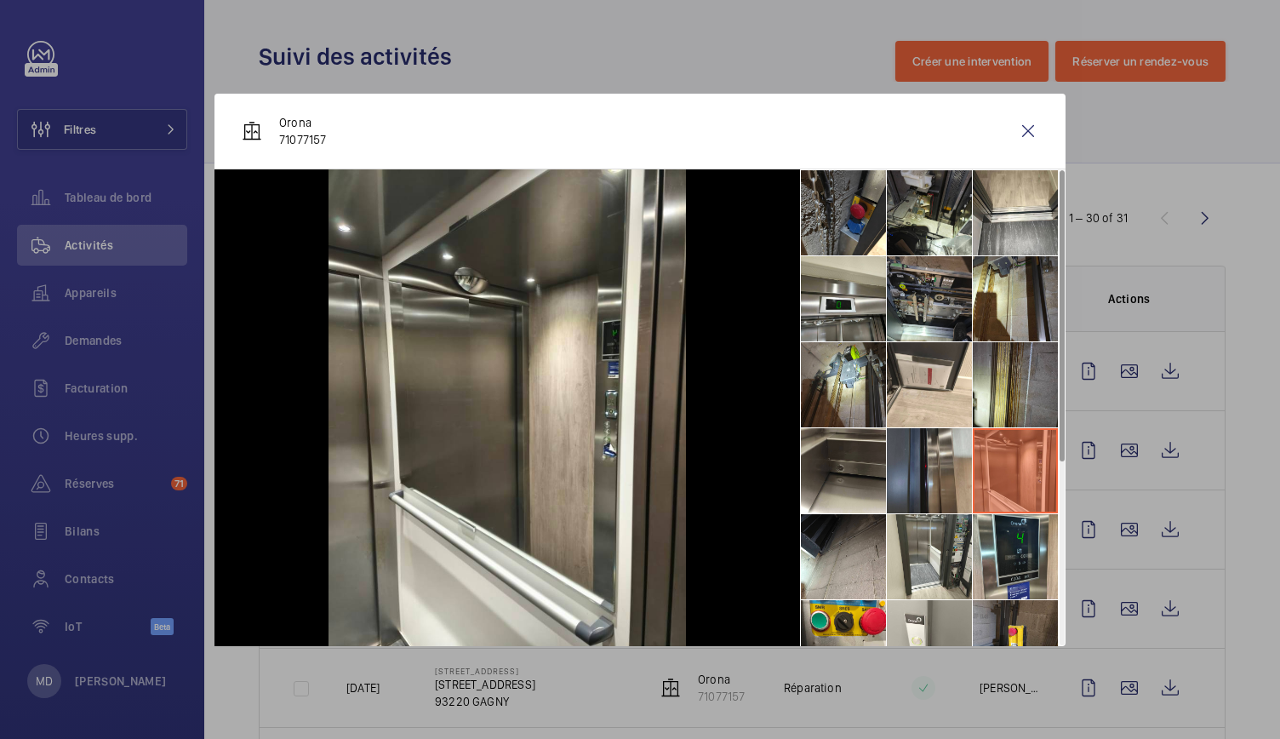
click at [930, 471] on li at bounding box center [929, 470] width 85 height 85
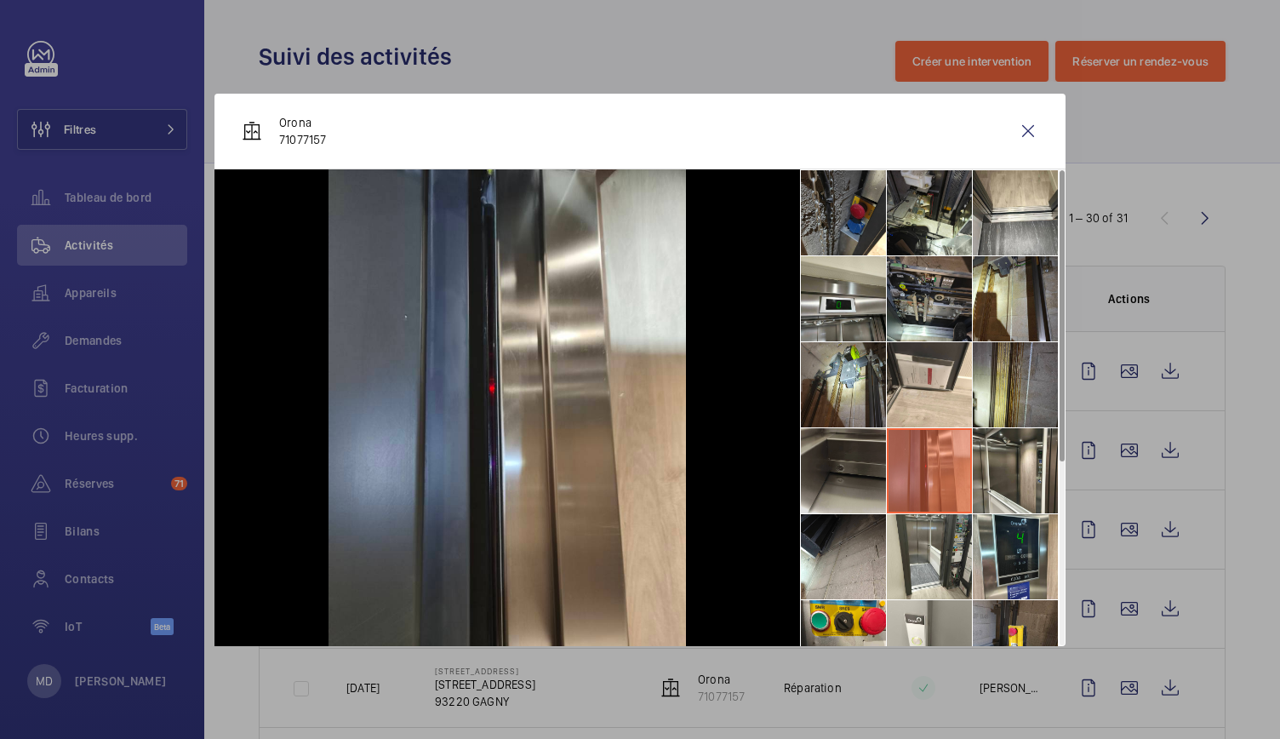
click at [849, 470] on li at bounding box center [843, 470] width 85 height 85
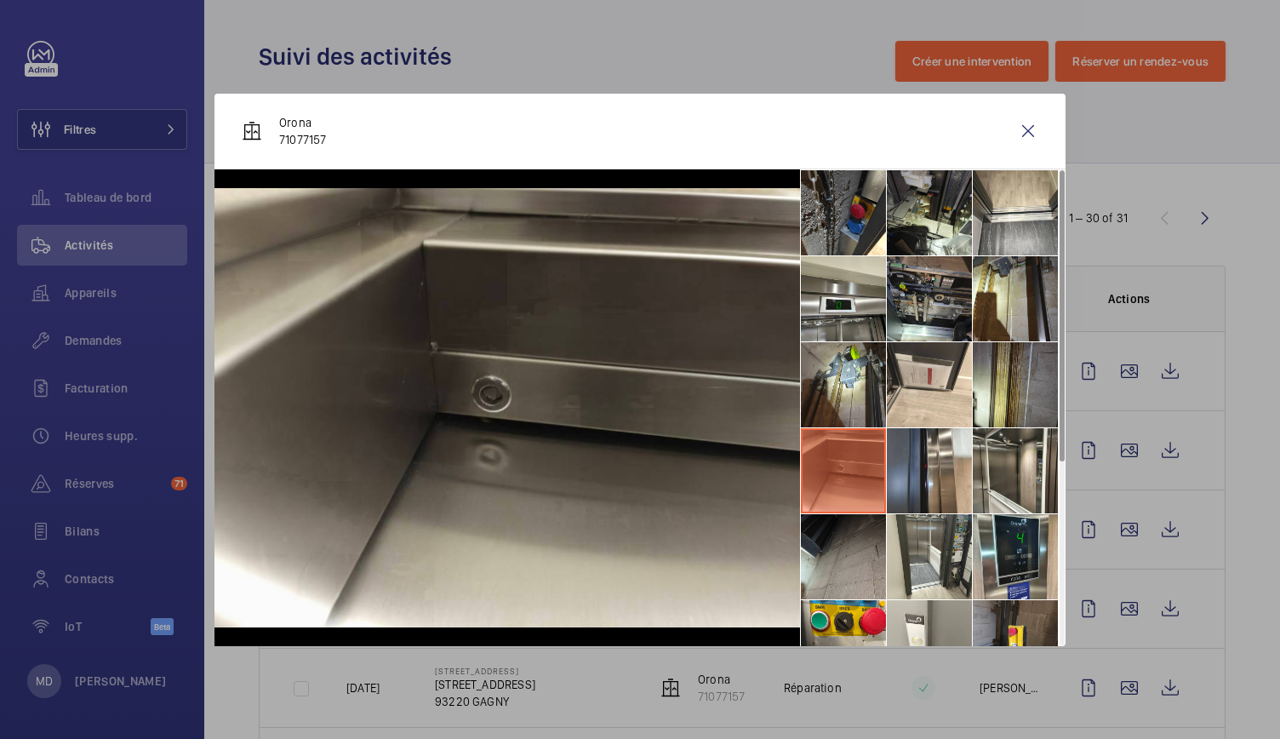
click at [861, 543] on li at bounding box center [843, 556] width 85 height 85
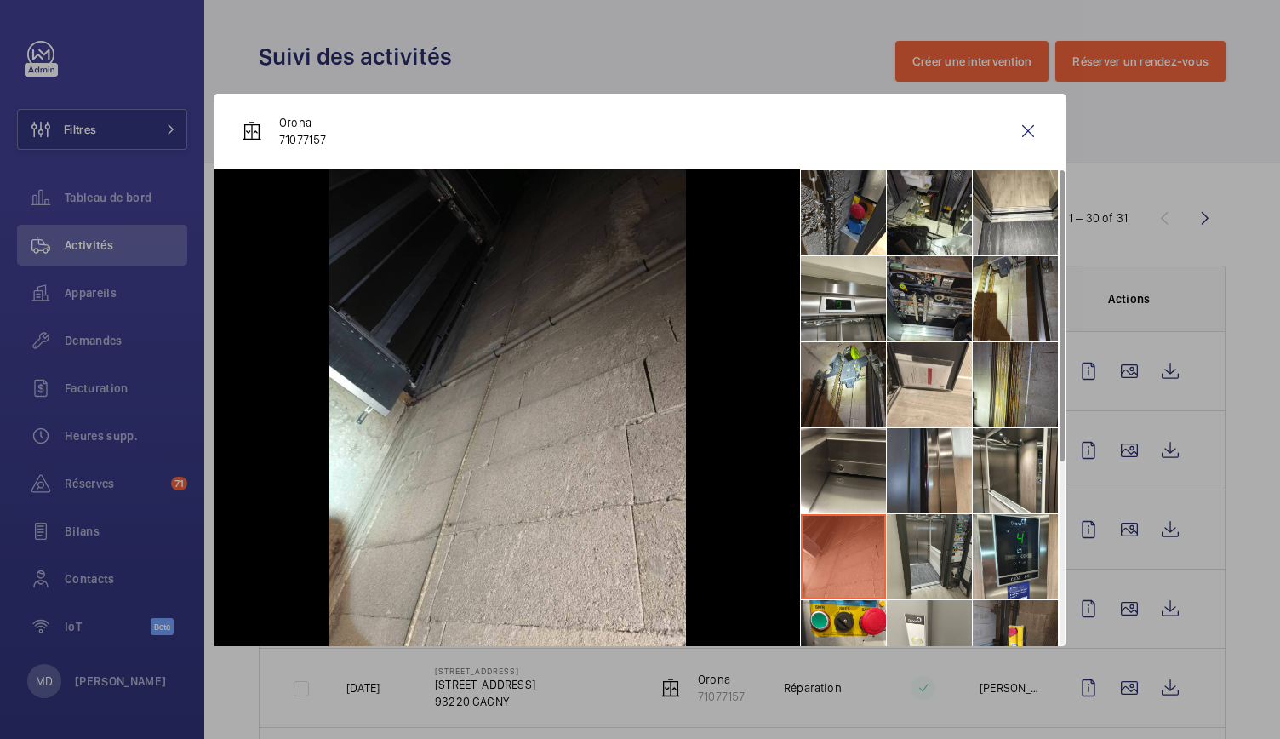
click at [950, 557] on li at bounding box center [929, 556] width 85 height 85
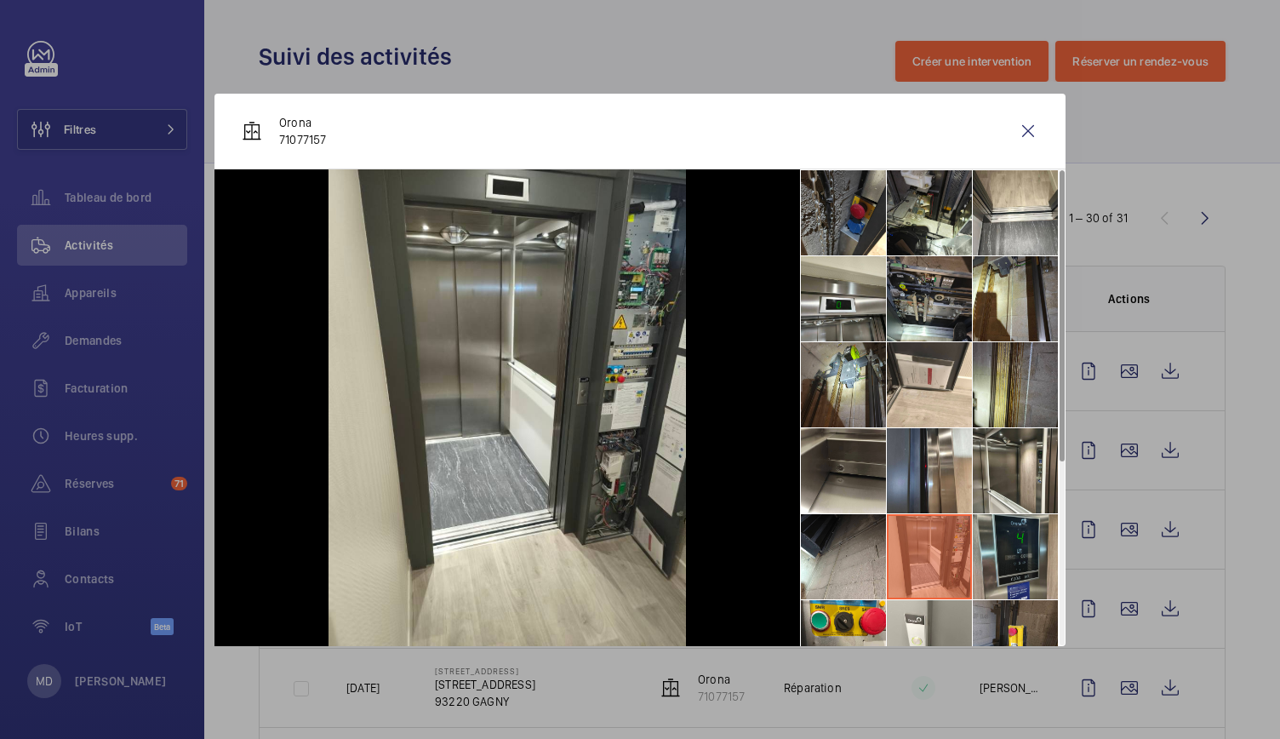
click at [1021, 567] on li at bounding box center [1015, 556] width 85 height 85
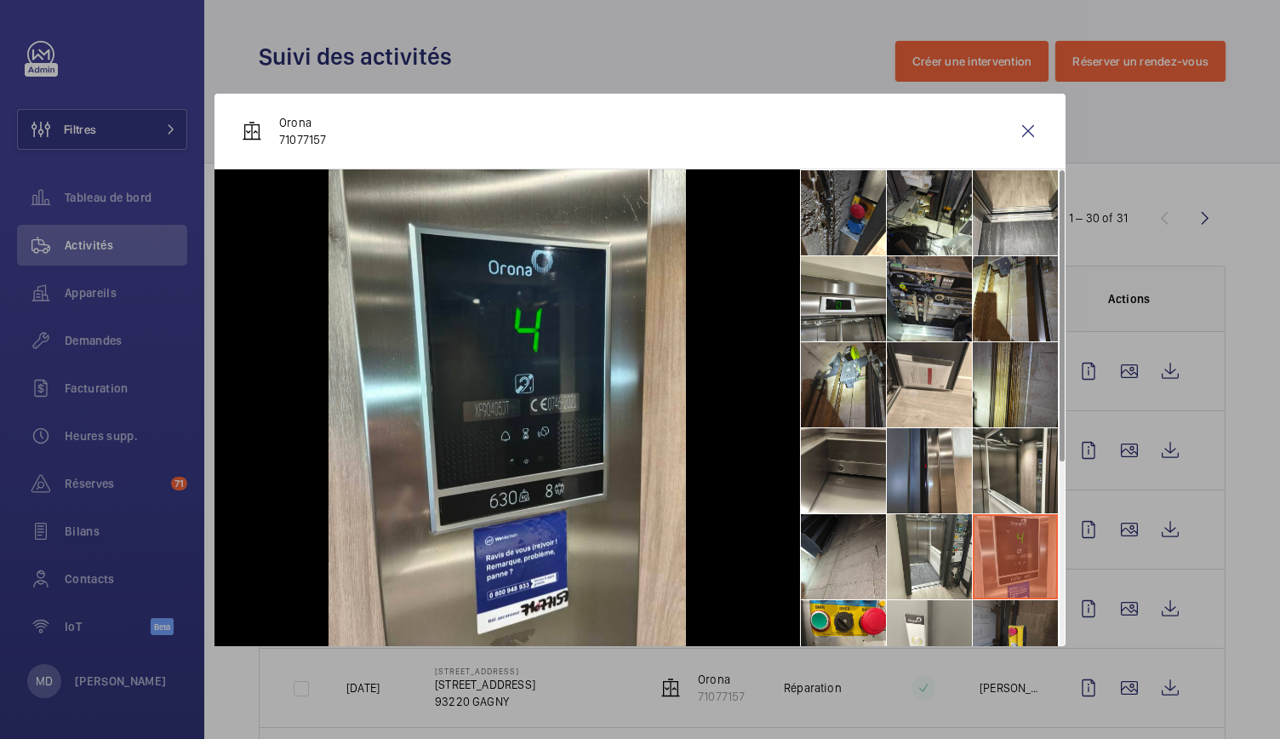
click at [1027, 617] on li at bounding box center [1015, 642] width 85 height 85
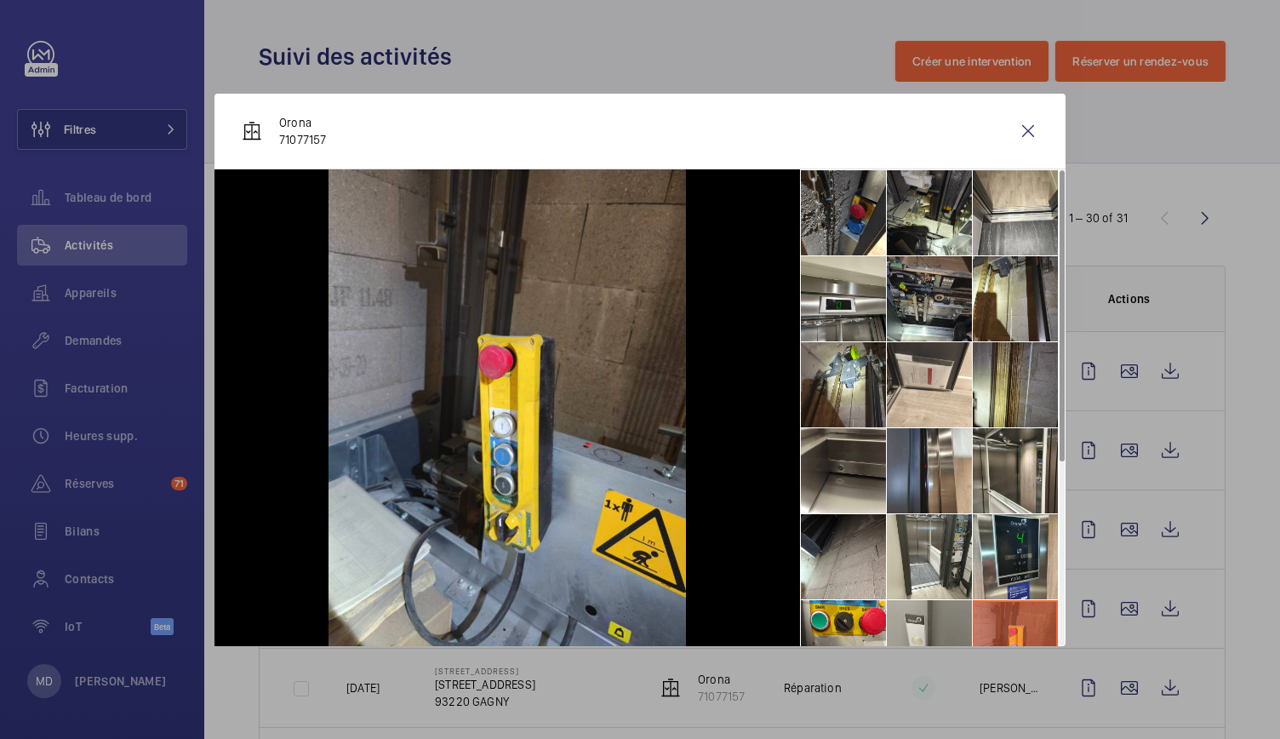
click at [945, 615] on li at bounding box center [929, 642] width 85 height 85
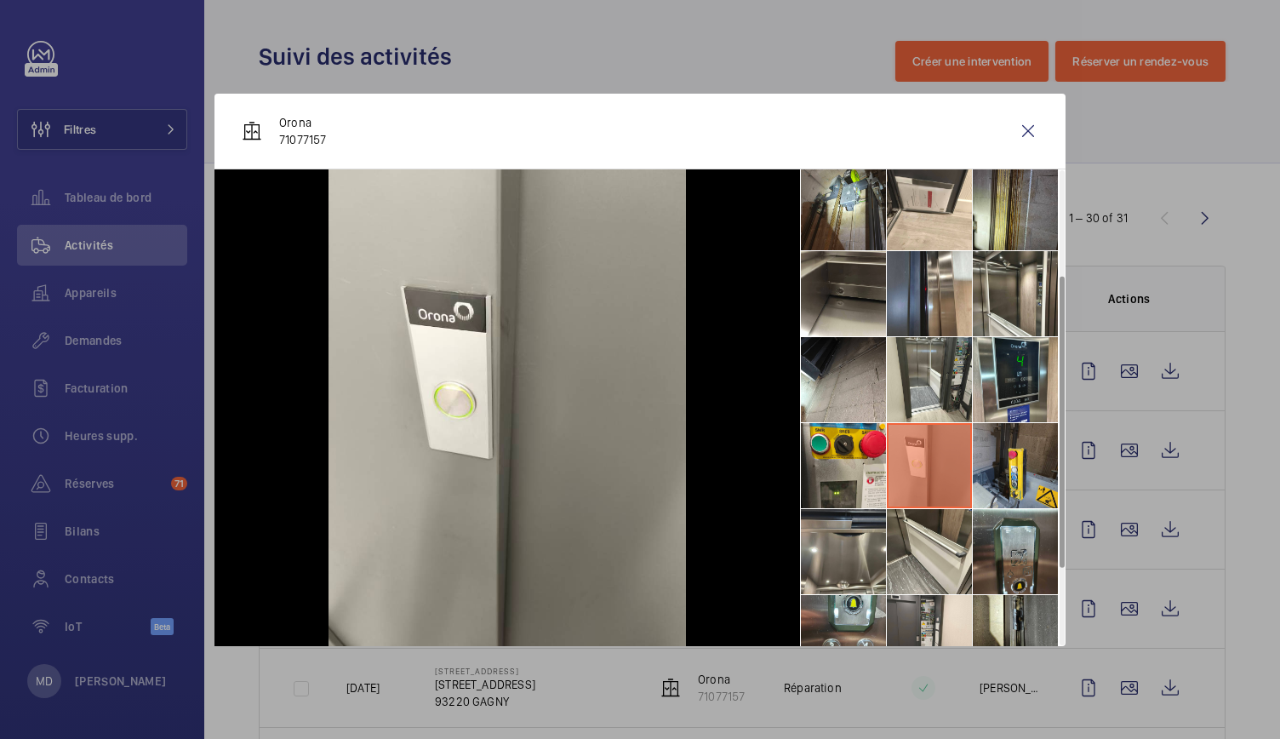
scroll to position [187, 0]
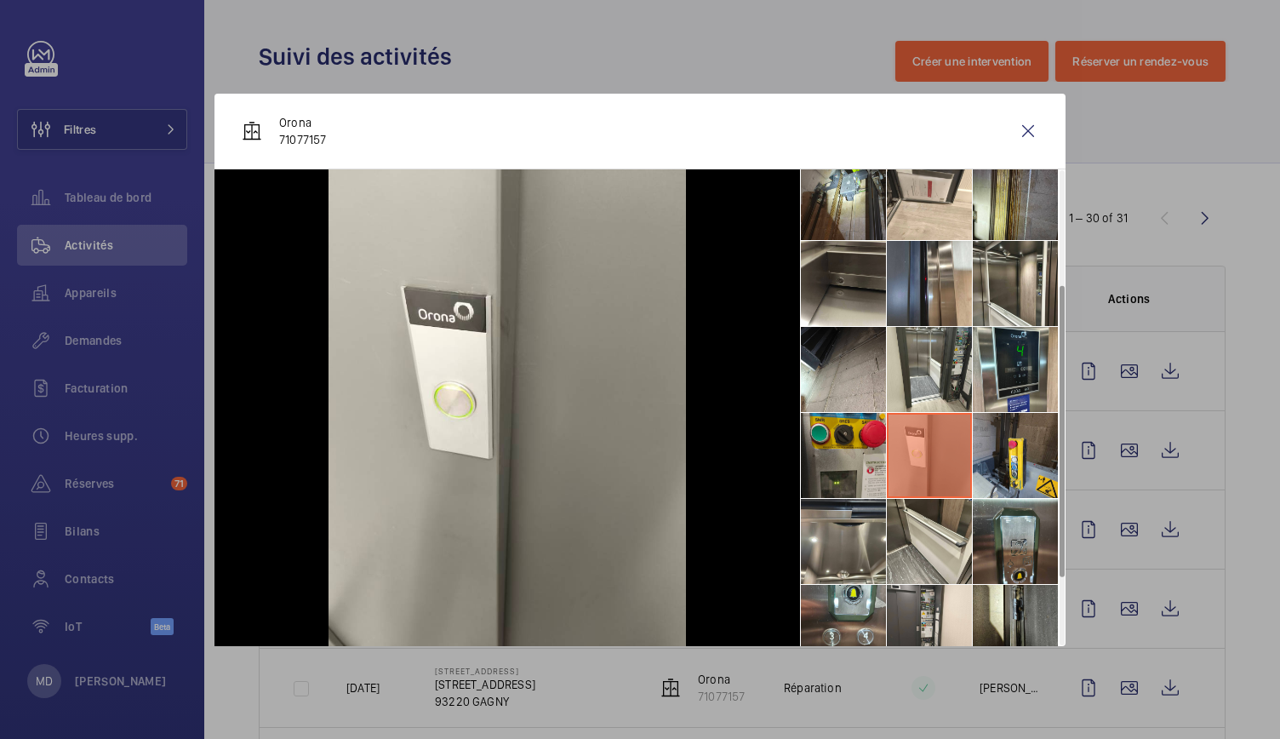
click at [861, 486] on li at bounding box center [843, 455] width 85 height 85
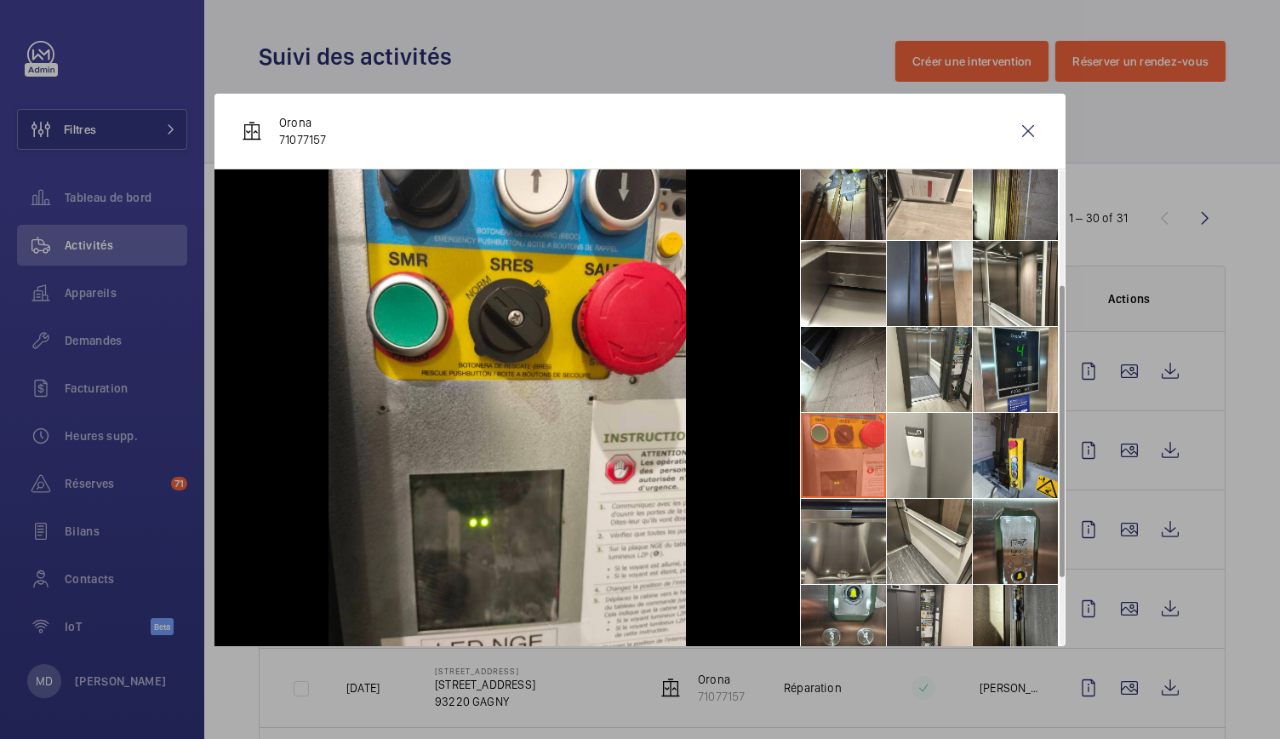
click at [863, 556] on li at bounding box center [843, 541] width 85 height 85
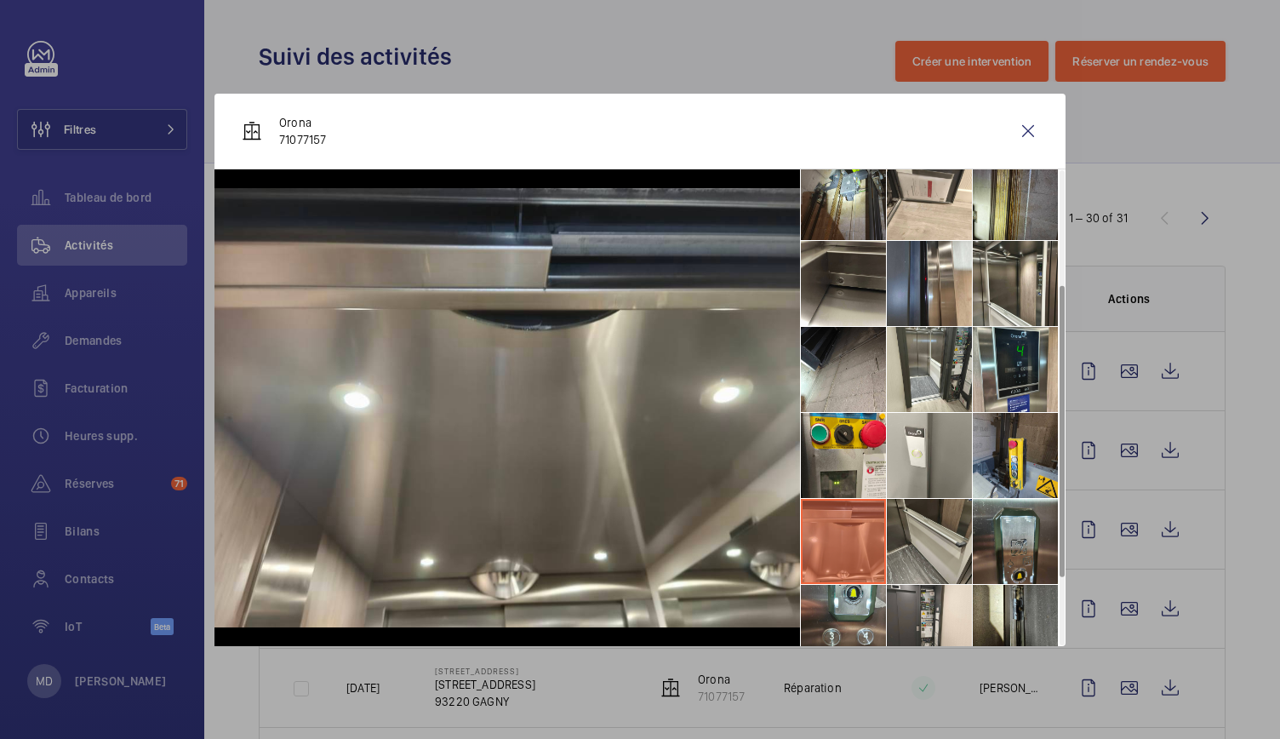
click at [914, 561] on li at bounding box center [929, 541] width 85 height 85
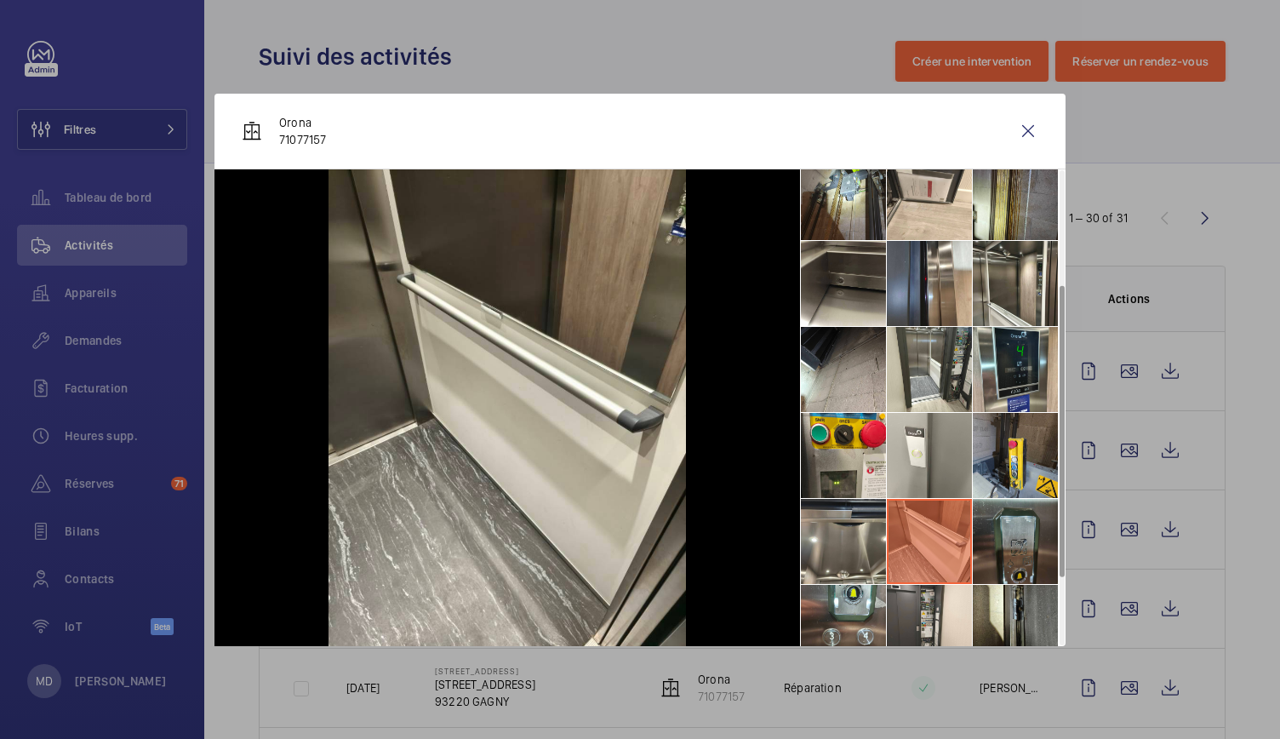
click at [1008, 558] on li at bounding box center [1015, 541] width 85 height 85
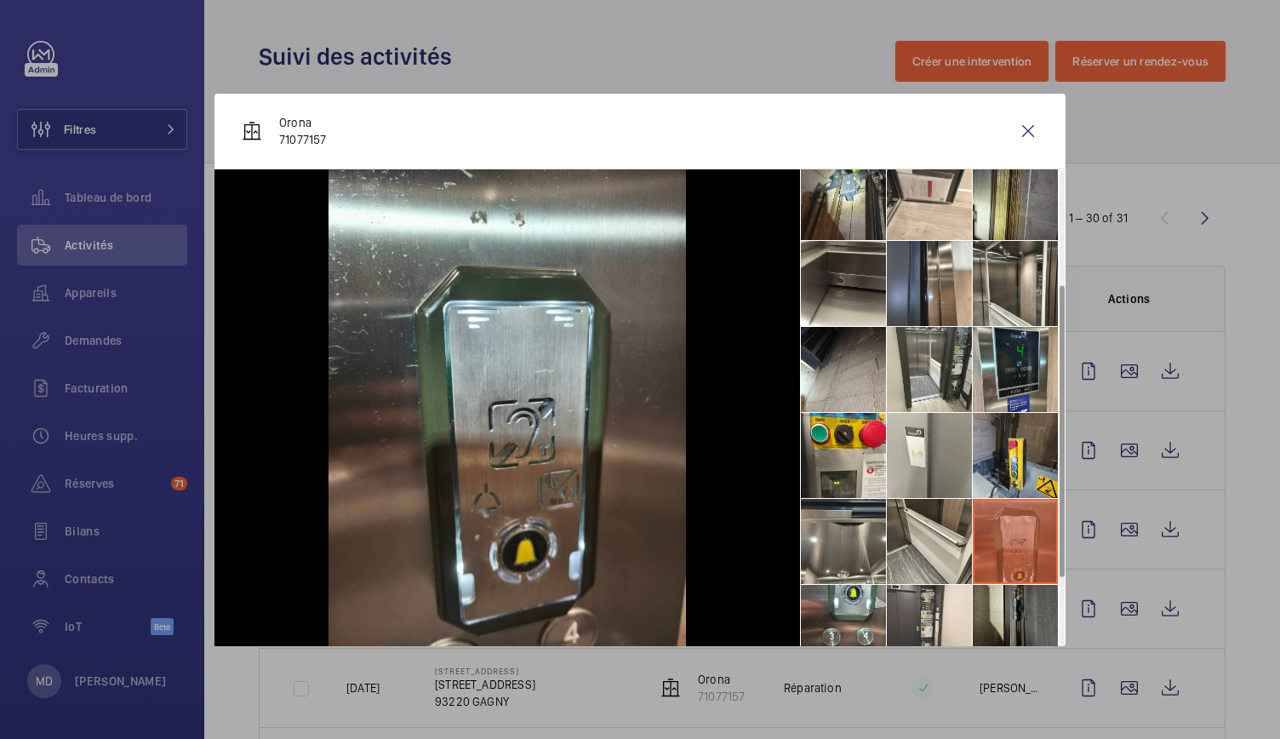
click at [1008, 597] on li at bounding box center [1015, 627] width 85 height 85
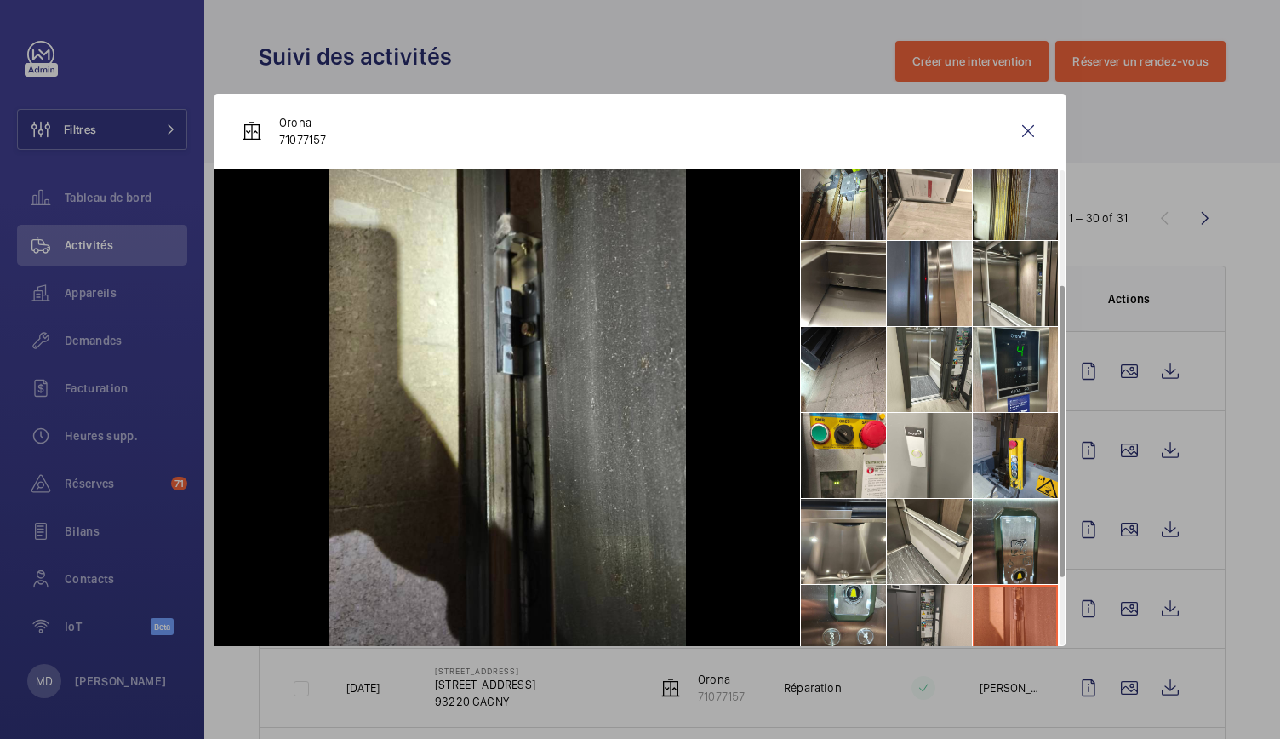
click at [947, 600] on li at bounding box center [929, 627] width 85 height 85
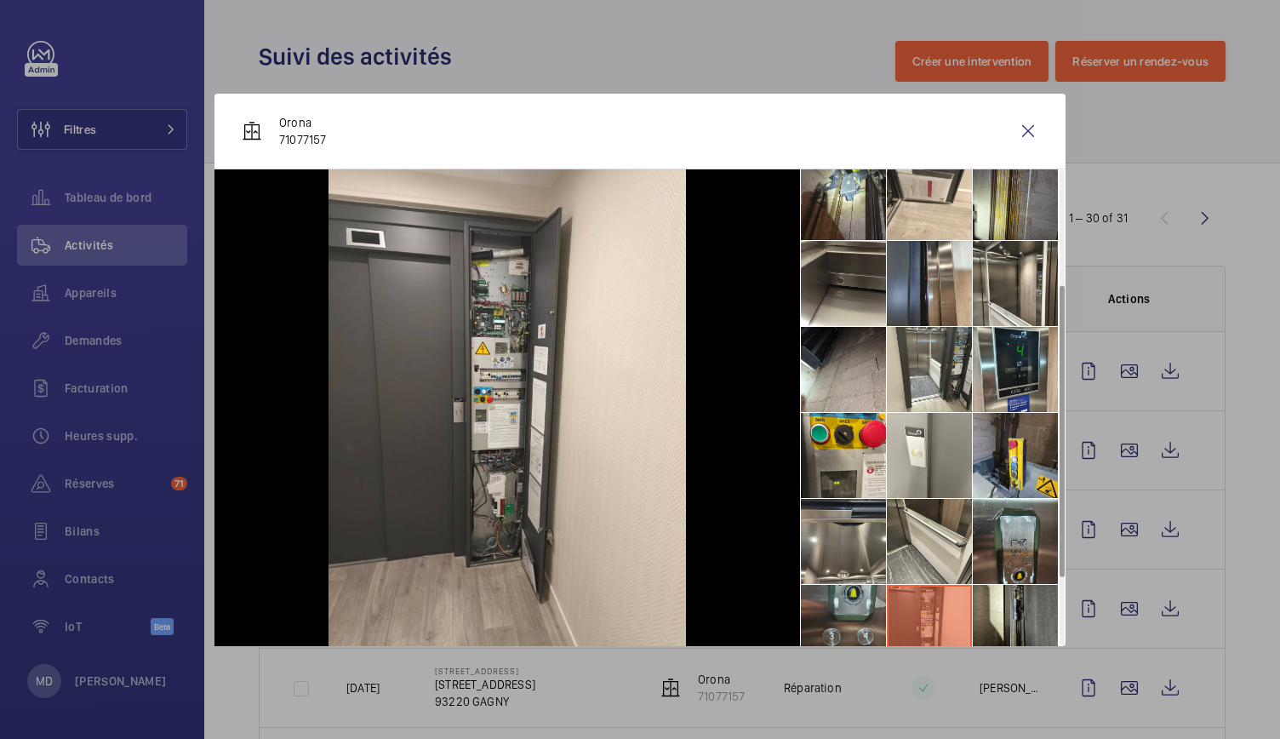
click at [873, 604] on li at bounding box center [843, 627] width 85 height 85
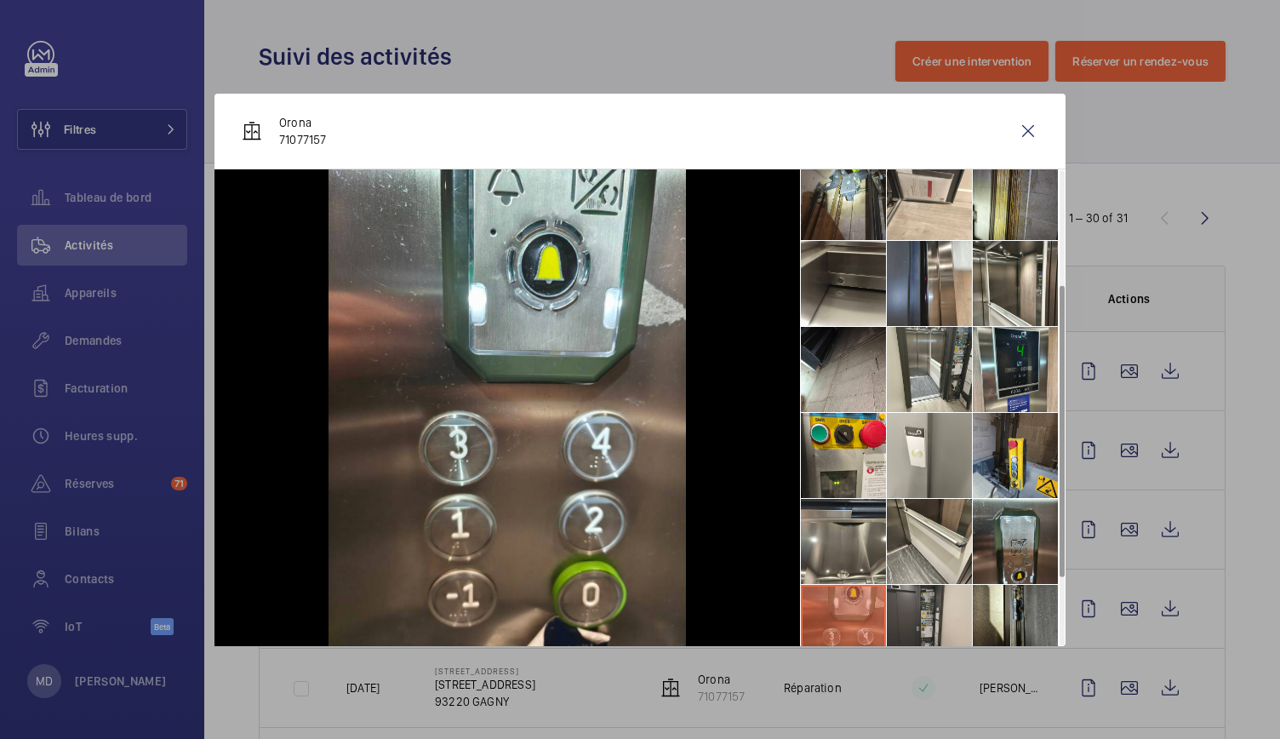
click at [949, 622] on li at bounding box center [929, 627] width 85 height 85
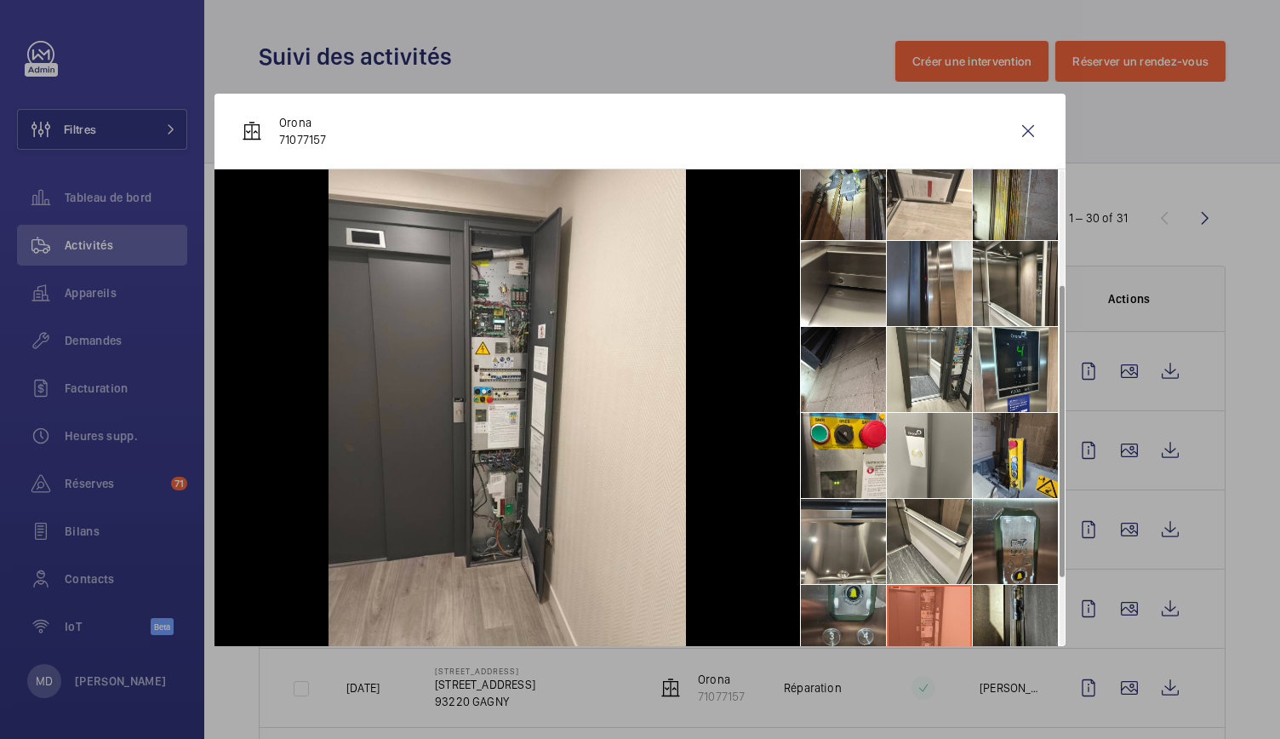
click at [856, 605] on li at bounding box center [843, 627] width 85 height 85
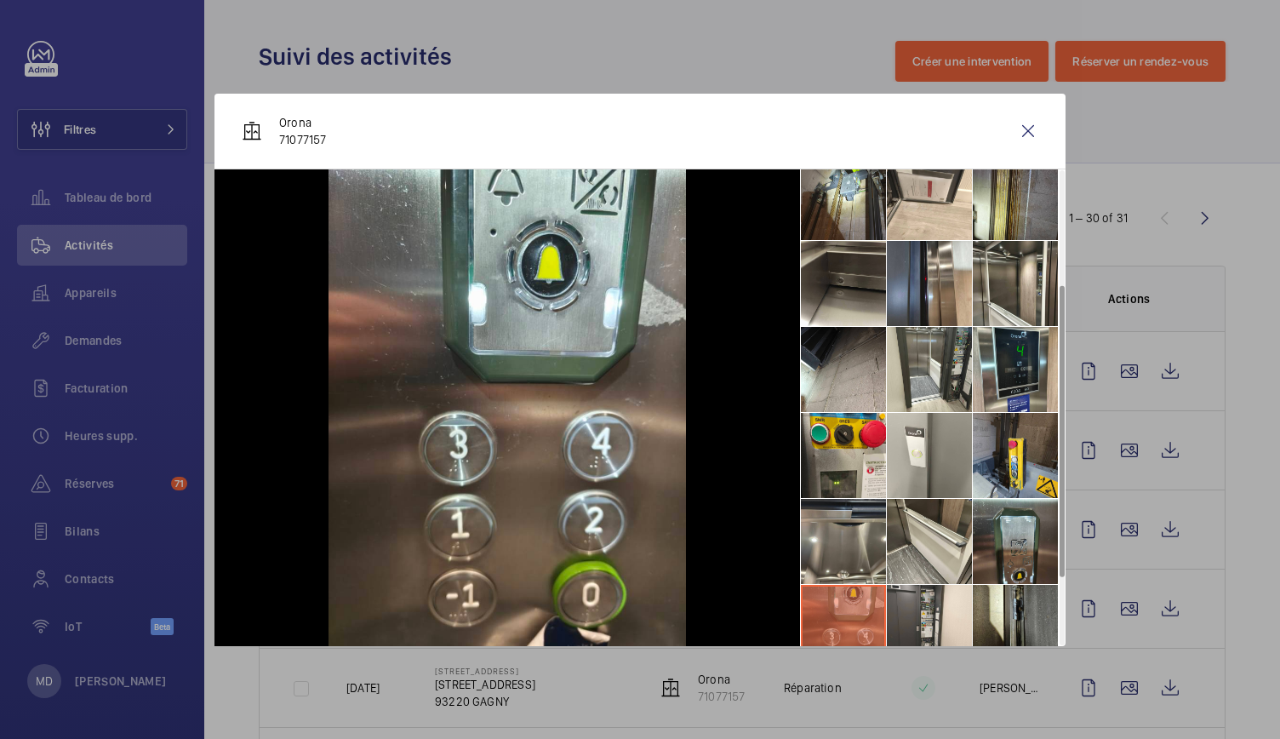
scroll to position [298, 0]
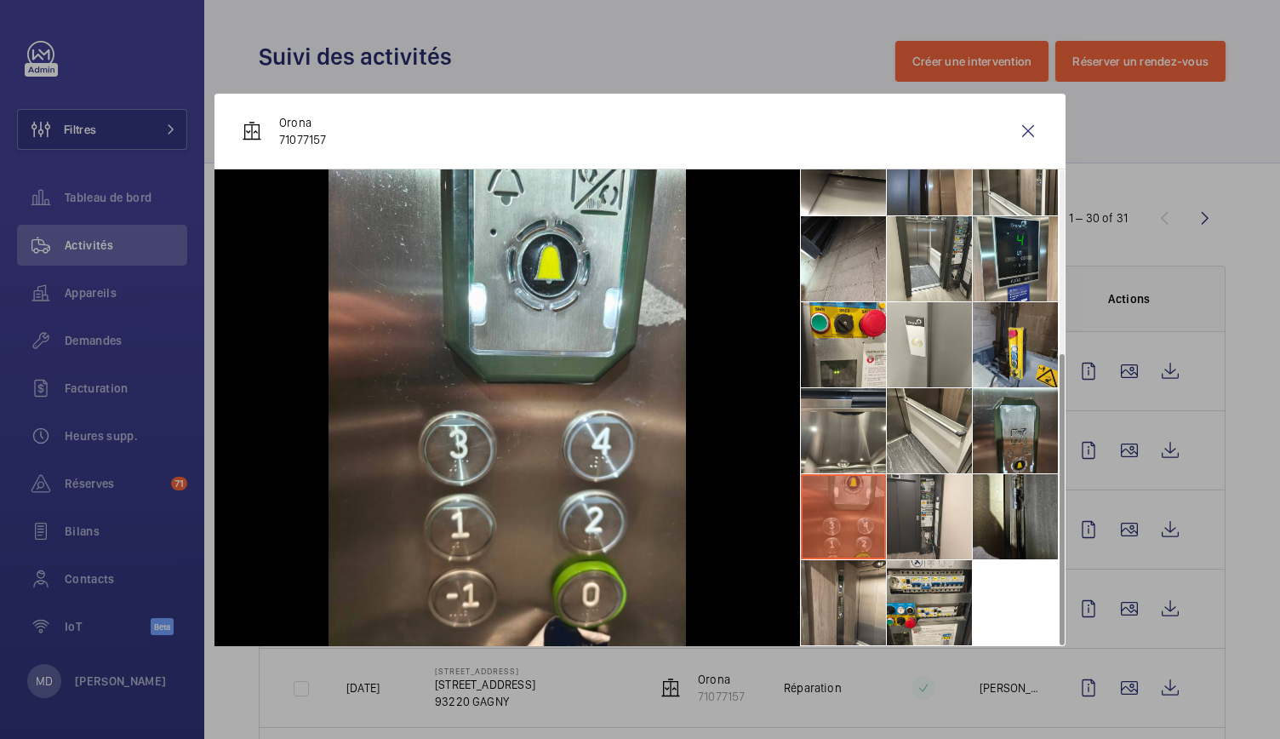
click at [856, 605] on li at bounding box center [843, 602] width 85 height 85
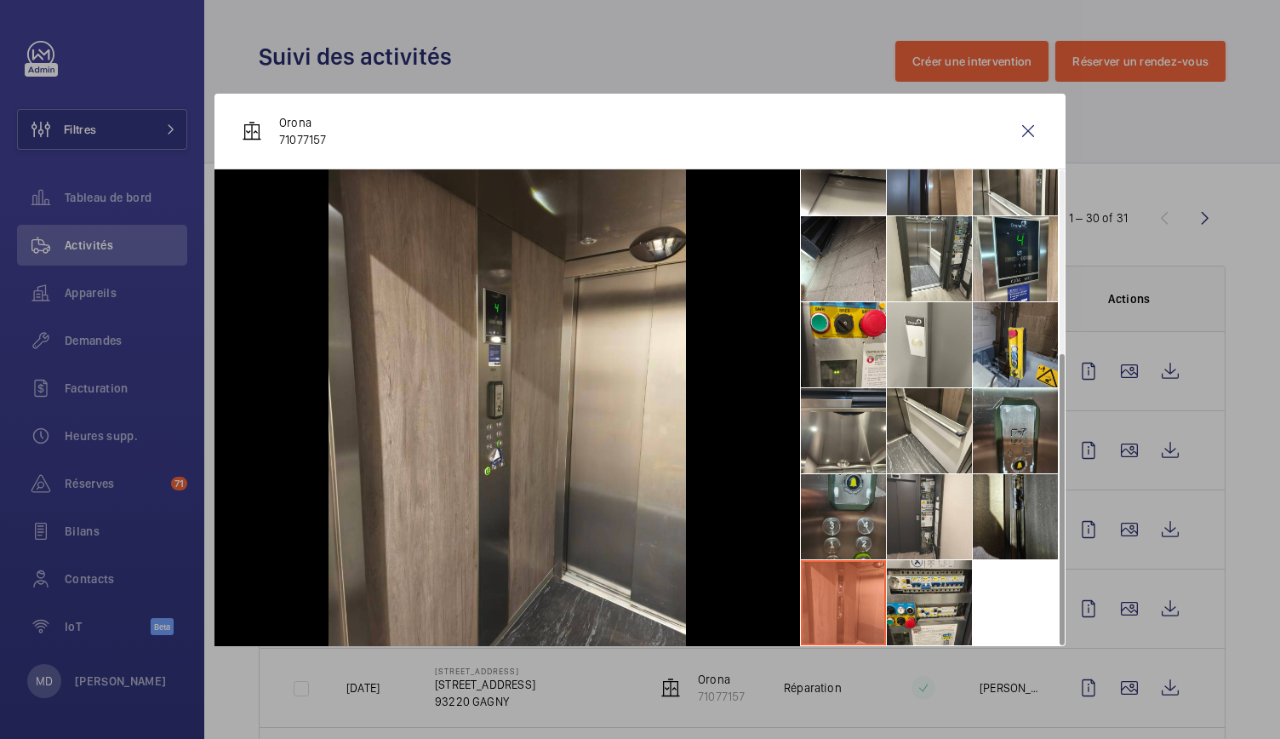
click at [856, 605] on li at bounding box center [843, 602] width 85 height 85
click at [904, 609] on li at bounding box center [929, 602] width 85 height 85
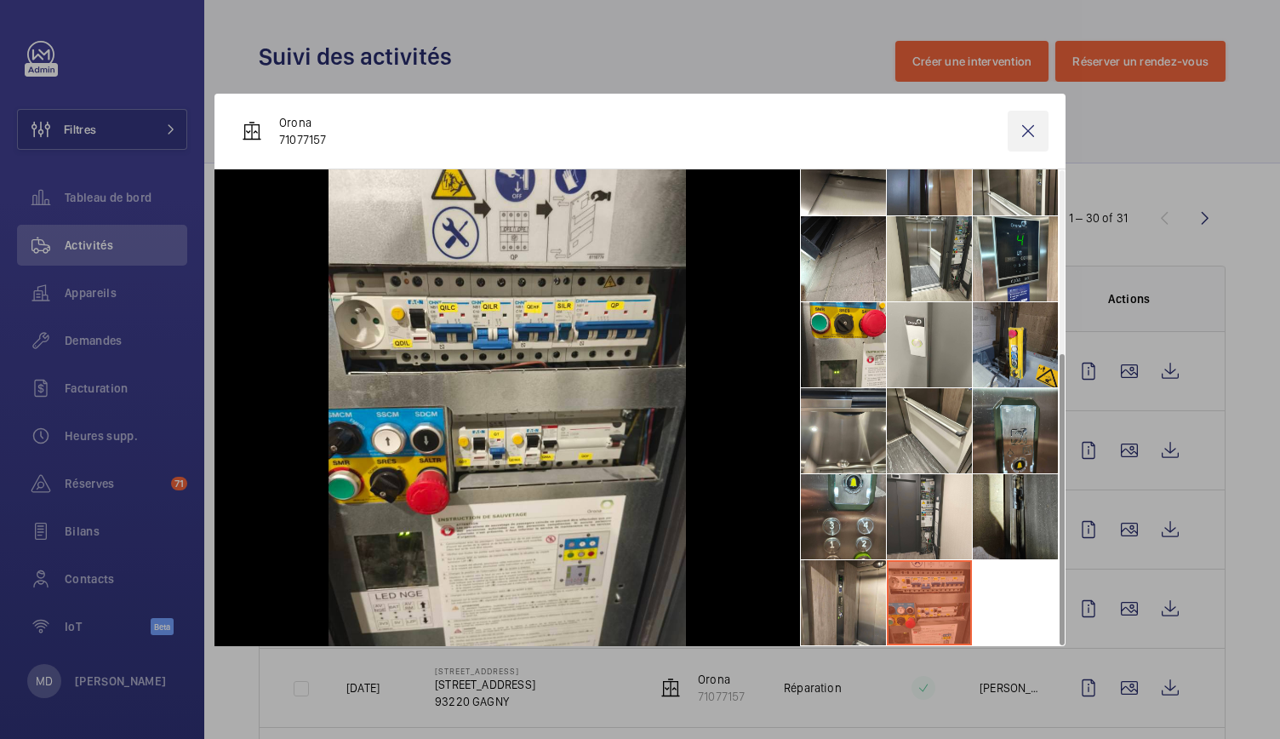
click at [1027, 132] on wm-front-icon-button at bounding box center [1028, 131] width 41 height 41
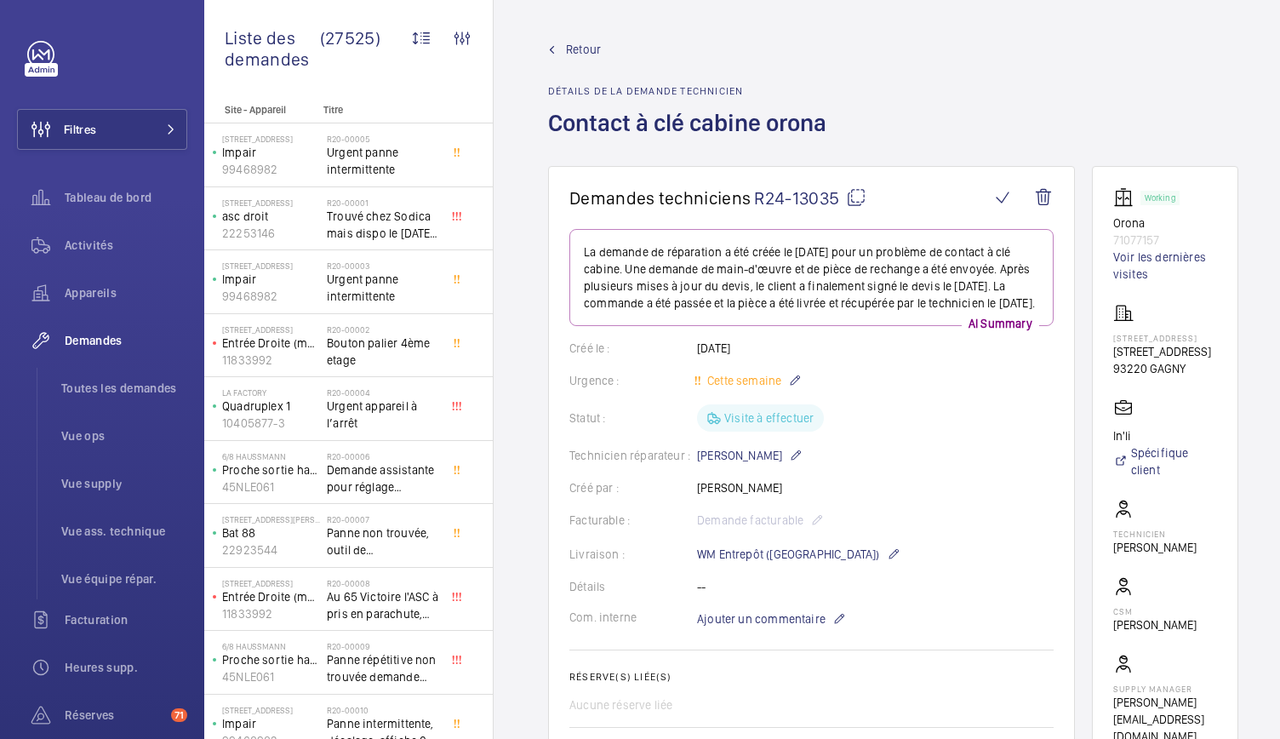
click at [858, 205] on mat-icon at bounding box center [856, 197] width 20 height 20
drag, startPoint x: 1107, startPoint y: 219, endPoint x: 1180, endPoint y: 233, distance: 73.8
click at [1180, 233] on wm-front-card "Working Orona 71077157 Voir les dernières visites [STREET_ADDRESS] [STREET_ADDR…" at bounding box center [1165, 466] width 146 height 600
copy div "Orona 71077157"
click at [109, 377] on li "Toutes les demandes" at bounding box center [118, 388] width 140 height 41
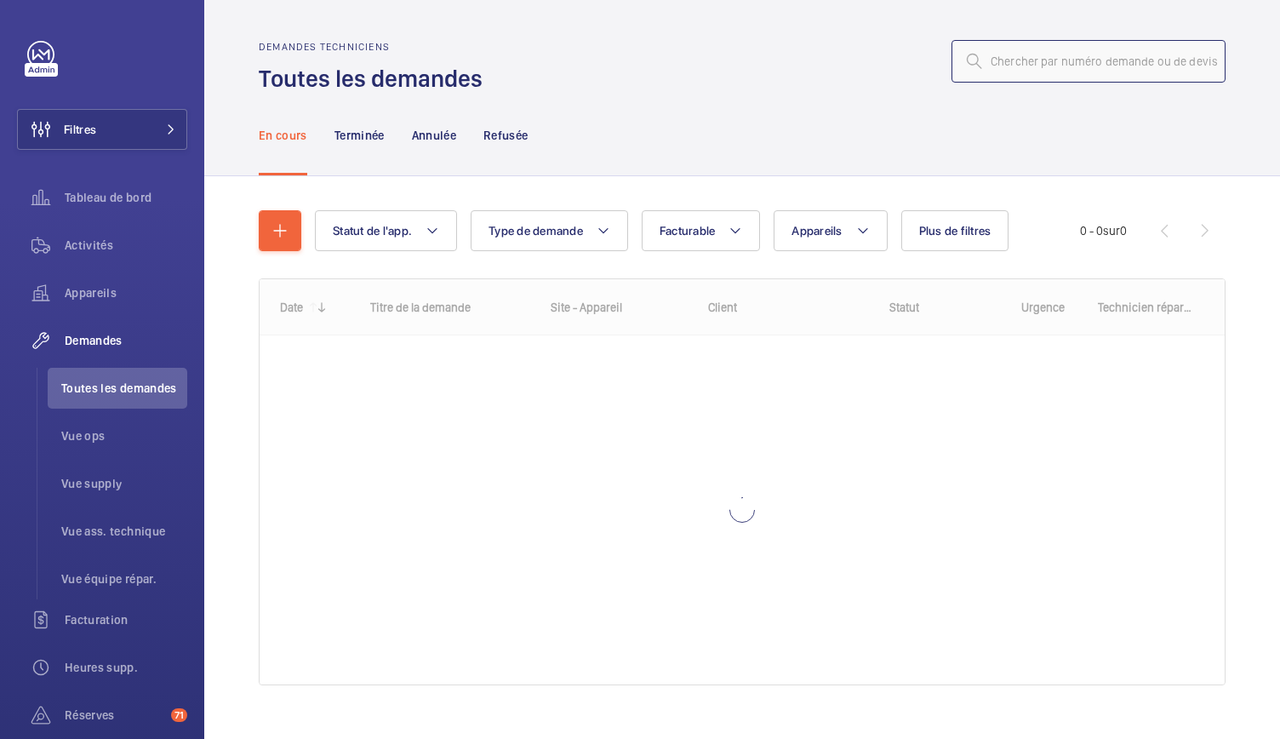
click at [1056, 72] on input "text" at bounding box center [1089, 61] width 274 height 43
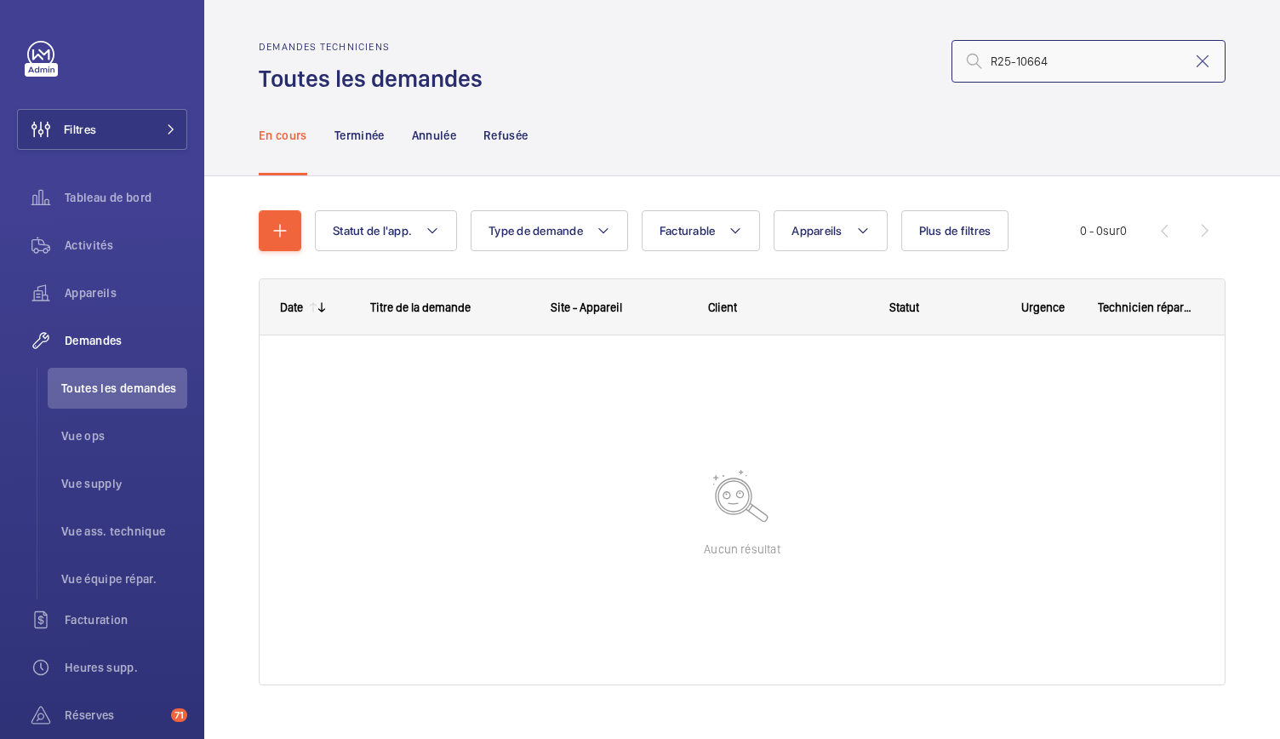
click at [979, 55] on input "R25-10664" at bounding box center [1089, 61] width 274 height 43
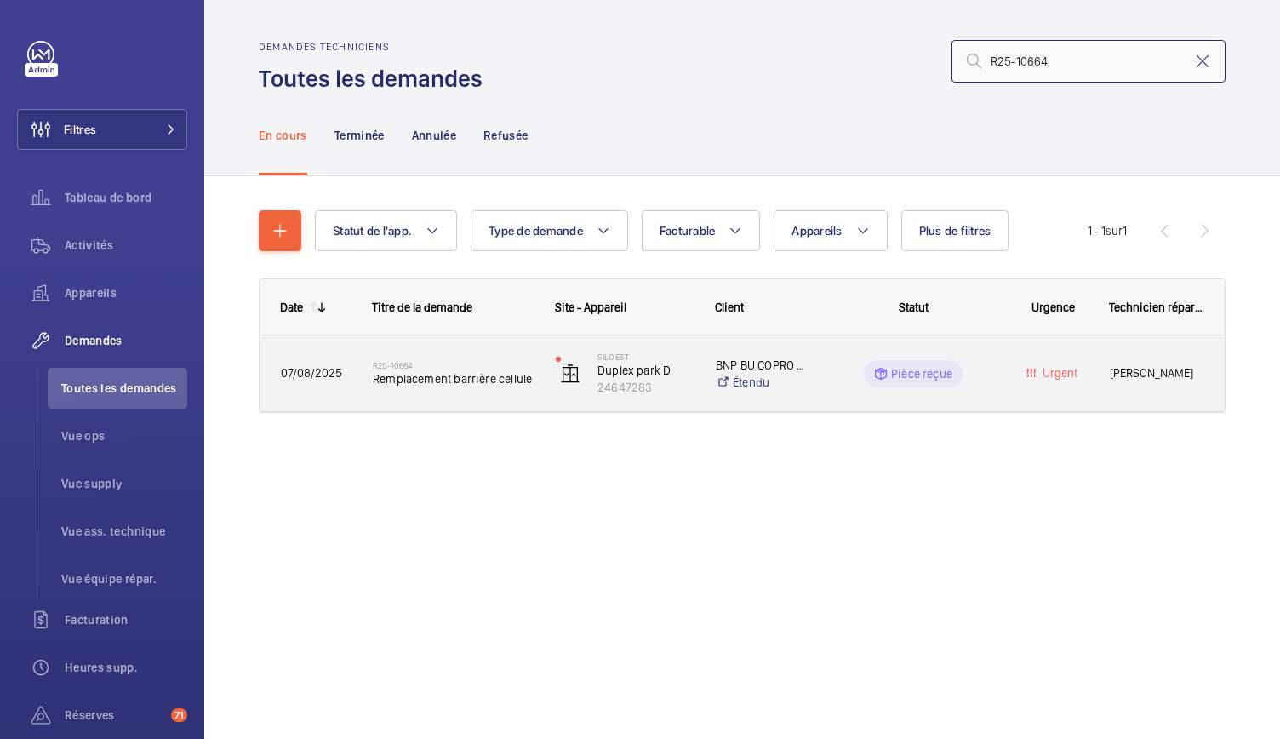
type input "R25-10664"
click at [507, 382] on span "Remplacement barrière cellule" at bounding box center [453, 378] width 161 height 17
